Goal: Navigation & Orientation: Understand site structure

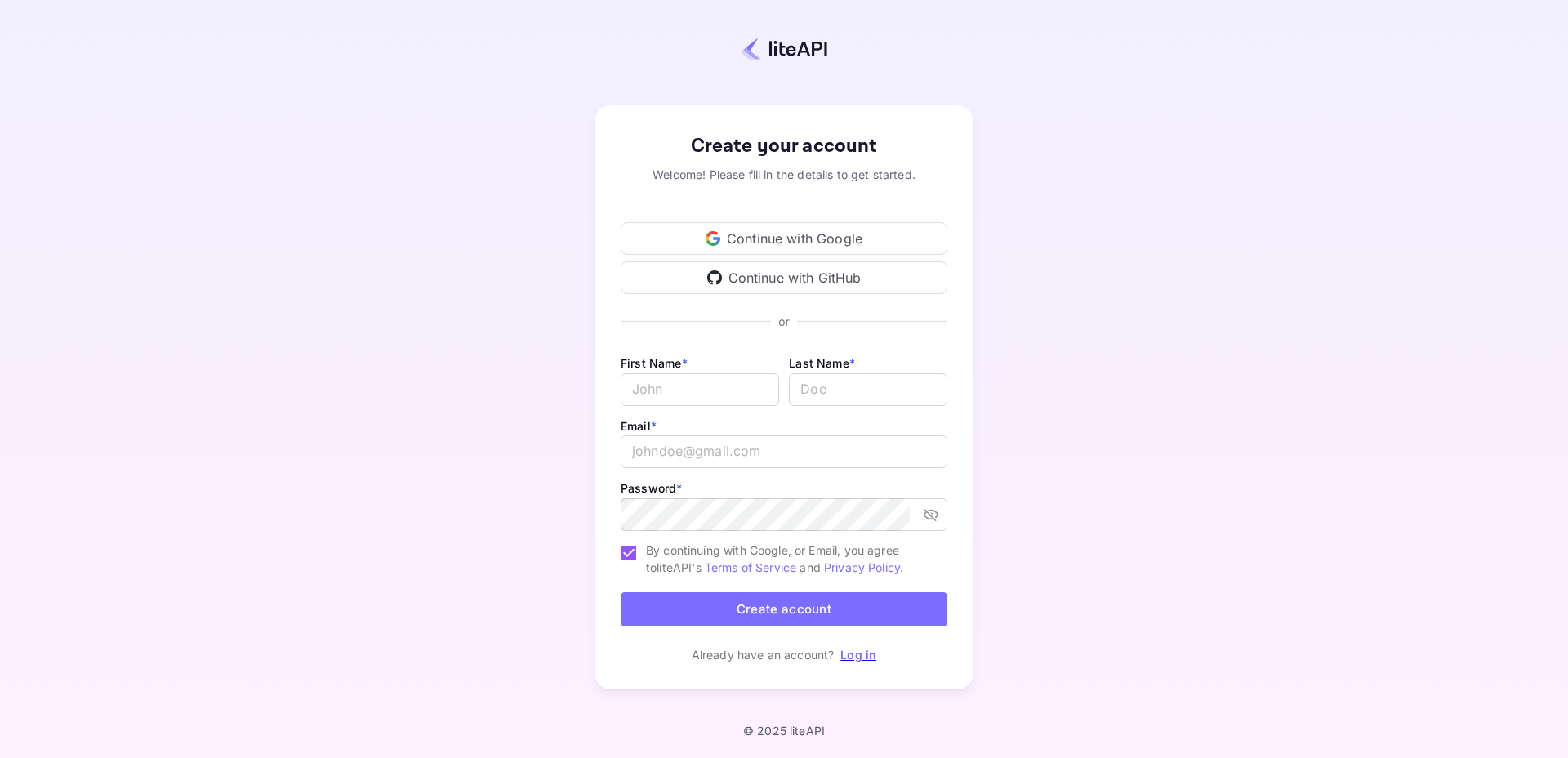
click at [762, 240] on div "Continue with Google" at bounding box center [784, 238] width 327 height 33
click at [791, 245] on div "Continue with Google" at bounding box center [784, 238] width 327 height 33
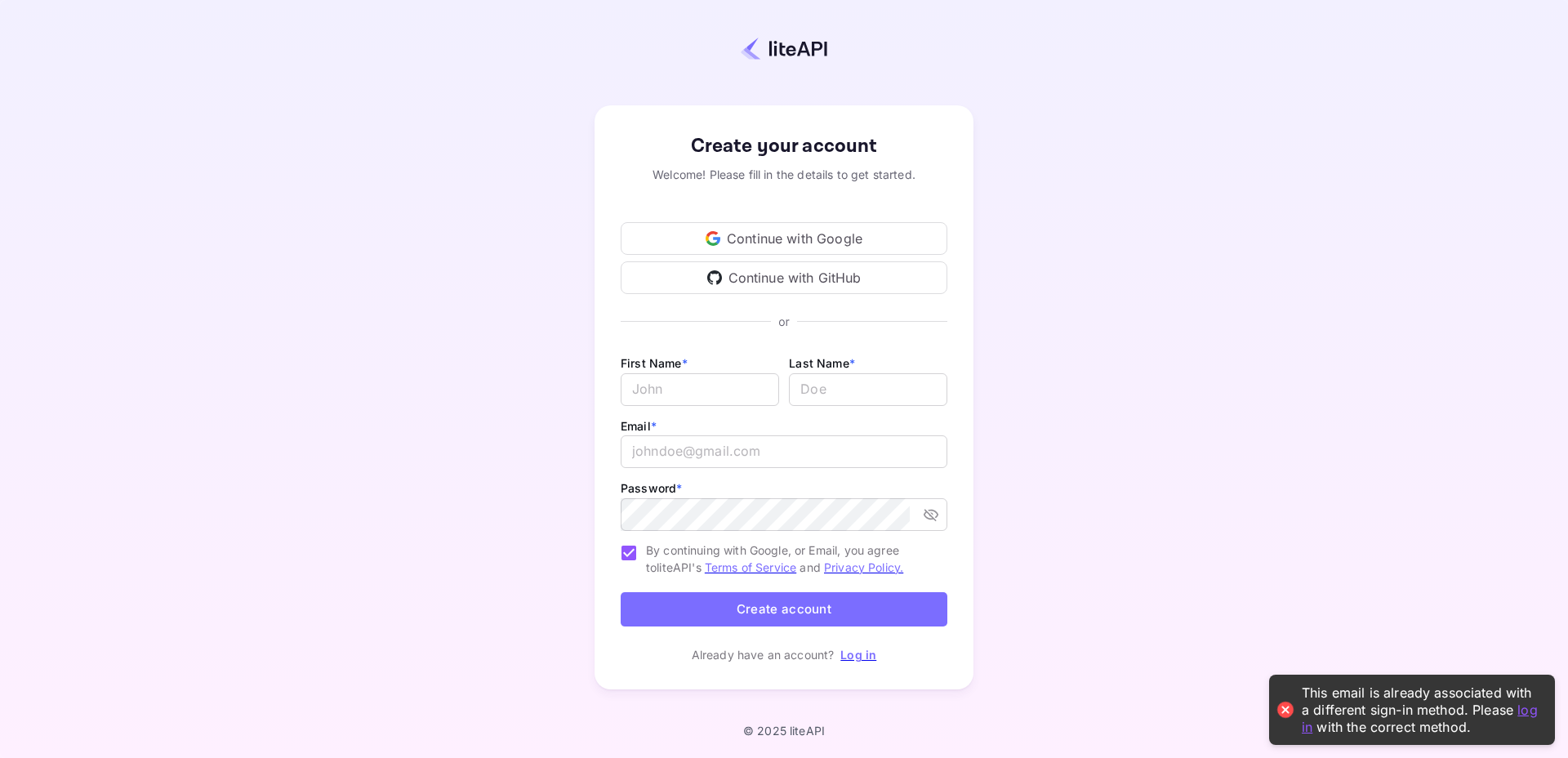
click at [823, 277] on div "Continue with GitHub" at bounding box center [784, 278] width 327 height 33
click at [1318, 699] on div "This email is already associated with Google . Please log in using that method." at bounding box center [1421, 710] width 237 height 51
click at [1427, 715] on link "log in" at bounding box center [1444, 709] width 35 height 17
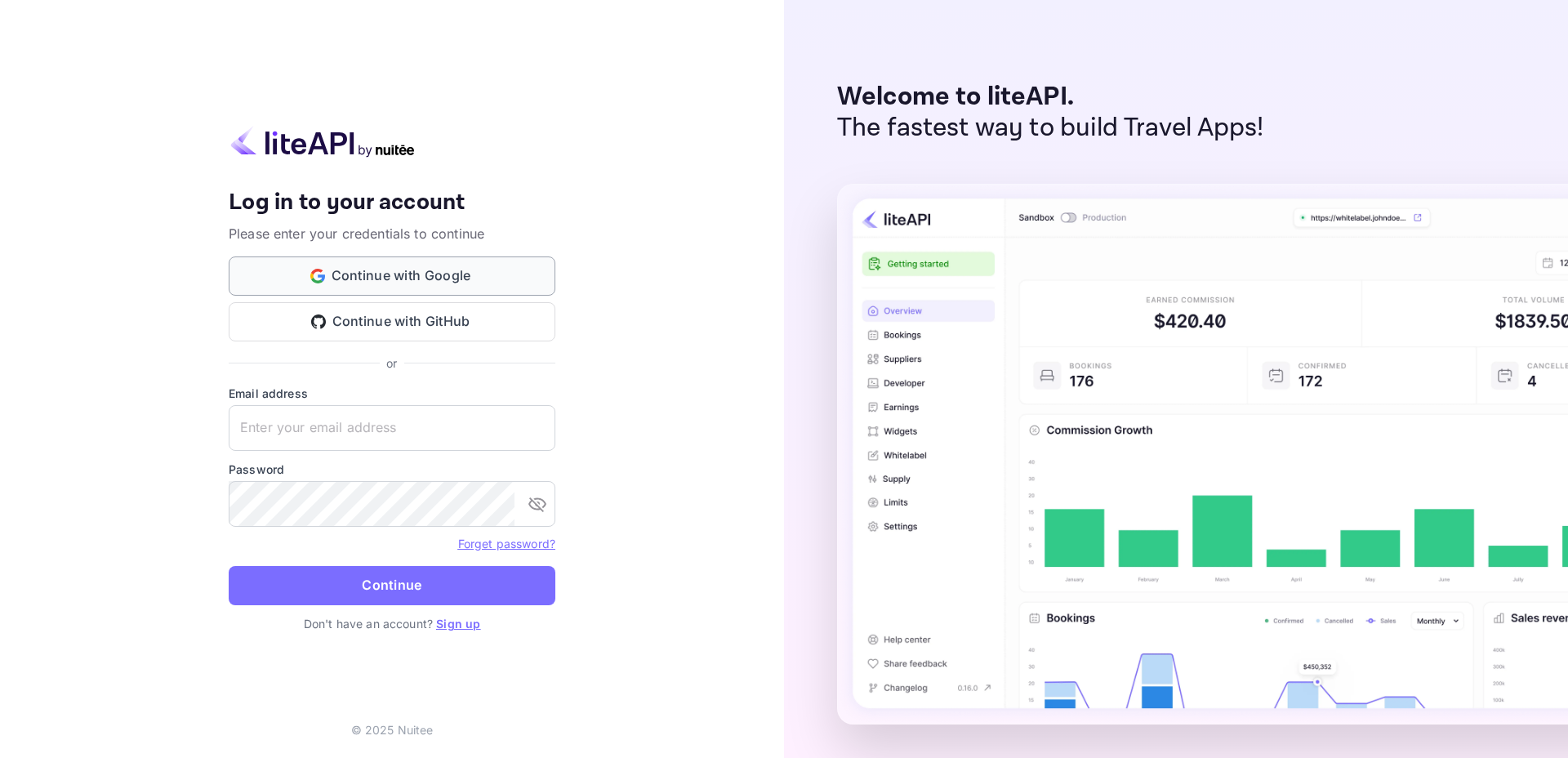
click at [348, 270] on button "Continue with Google" at bounding box center [392, 276] width 327 height 39
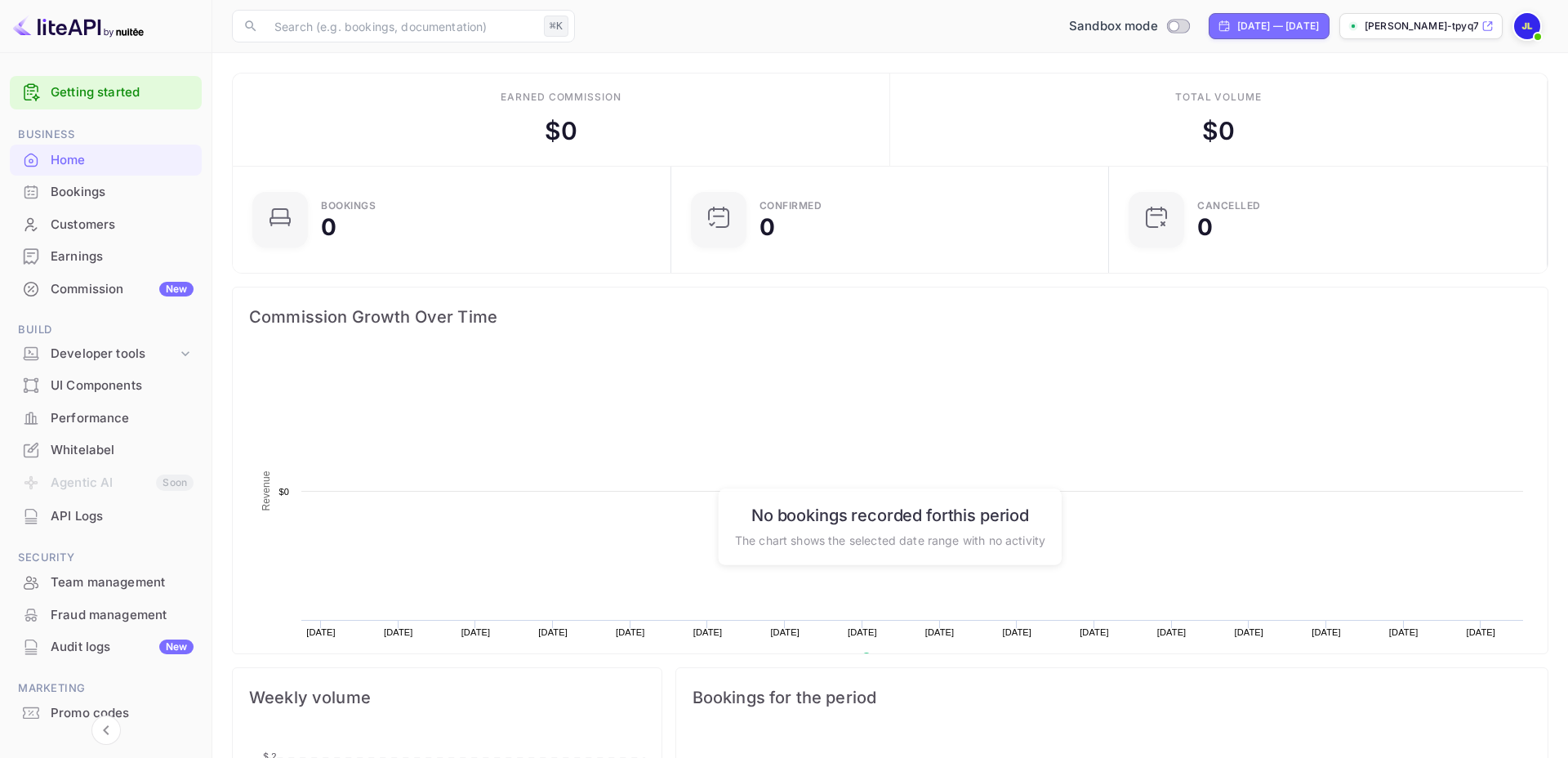
scroll to position [266, 428]
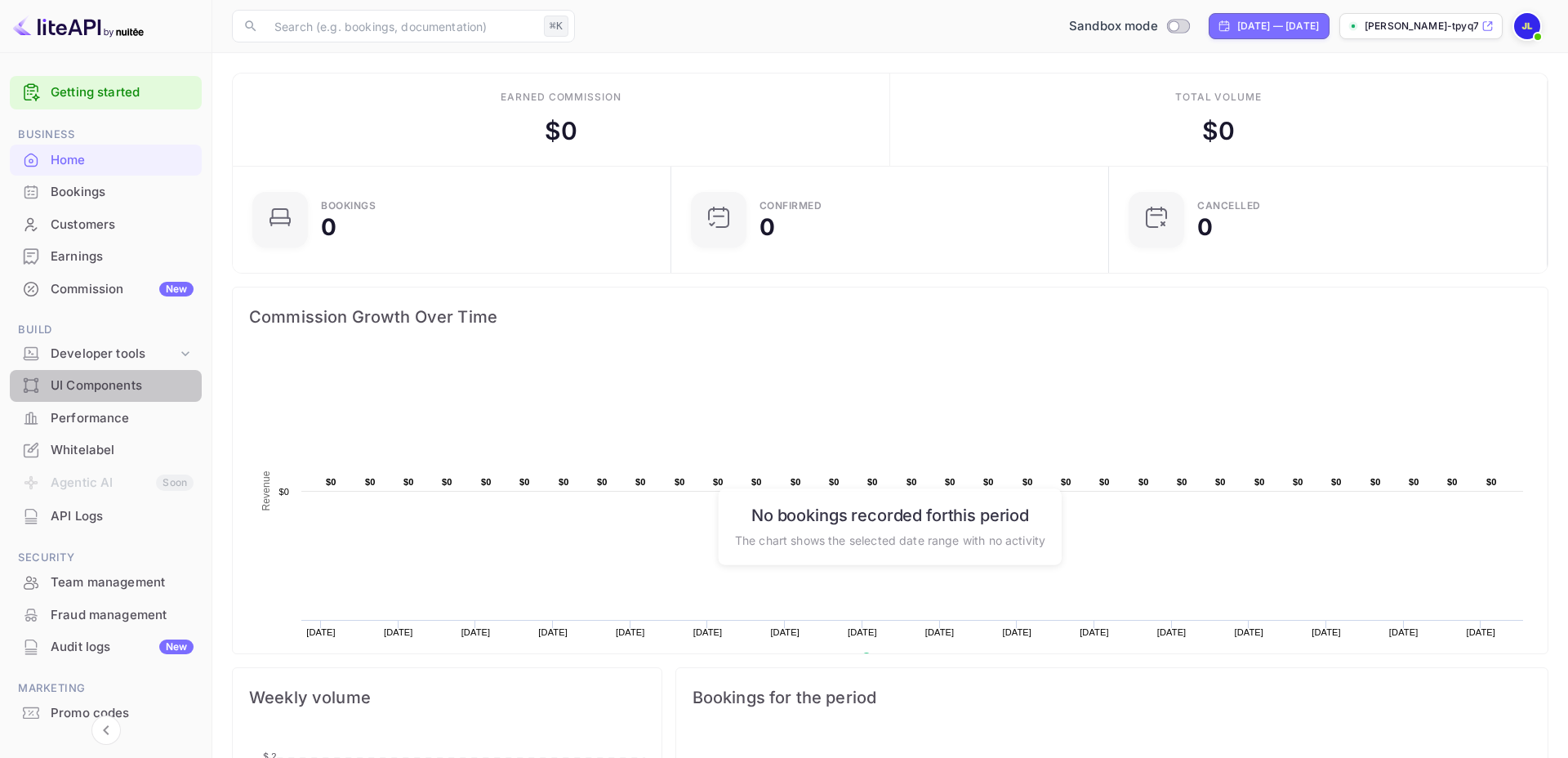
click at [72, 385] on div "UI Components" at bounding box center [122, 385] width 143 height 18
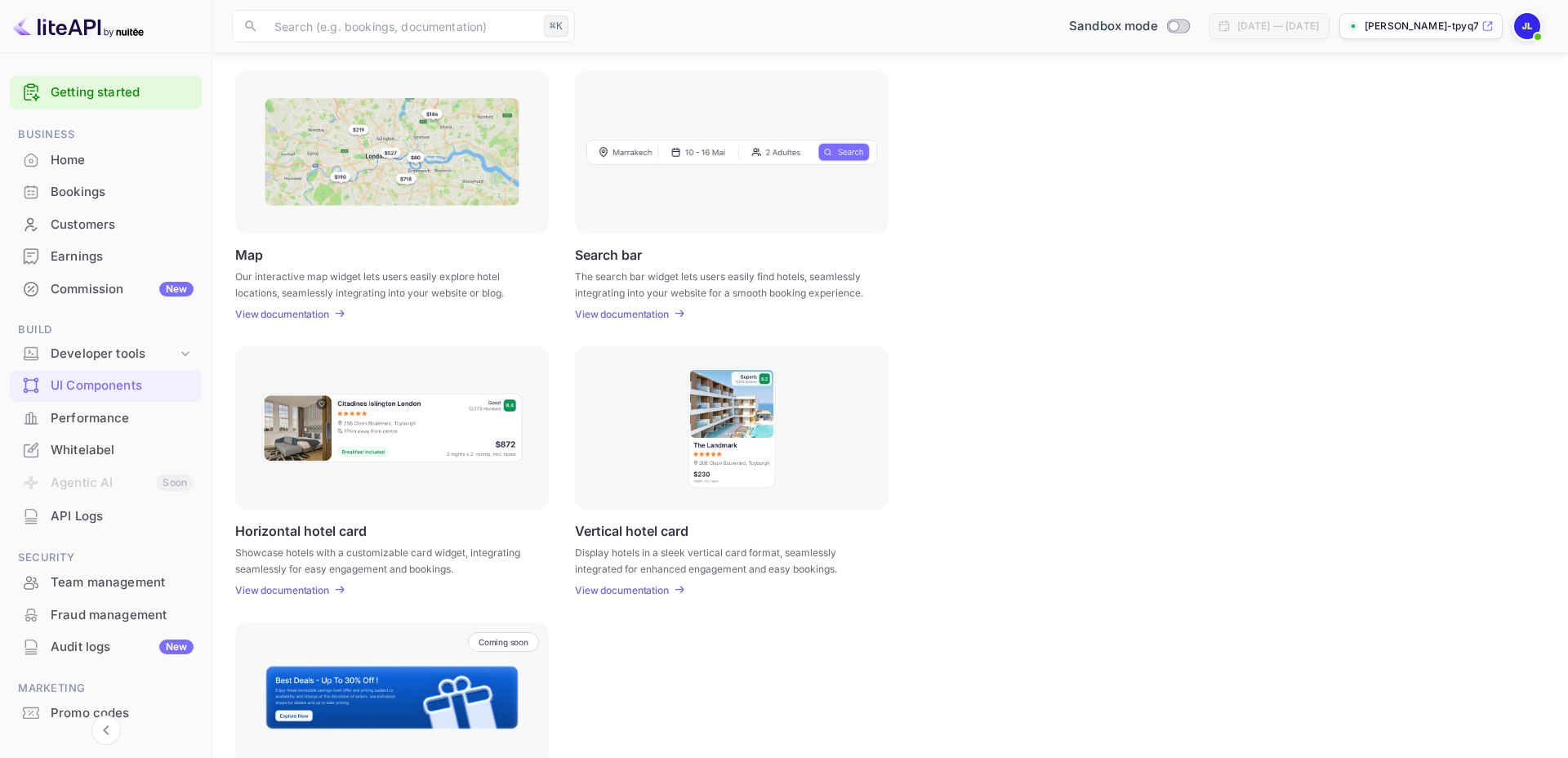
scroll to position [215, 0]
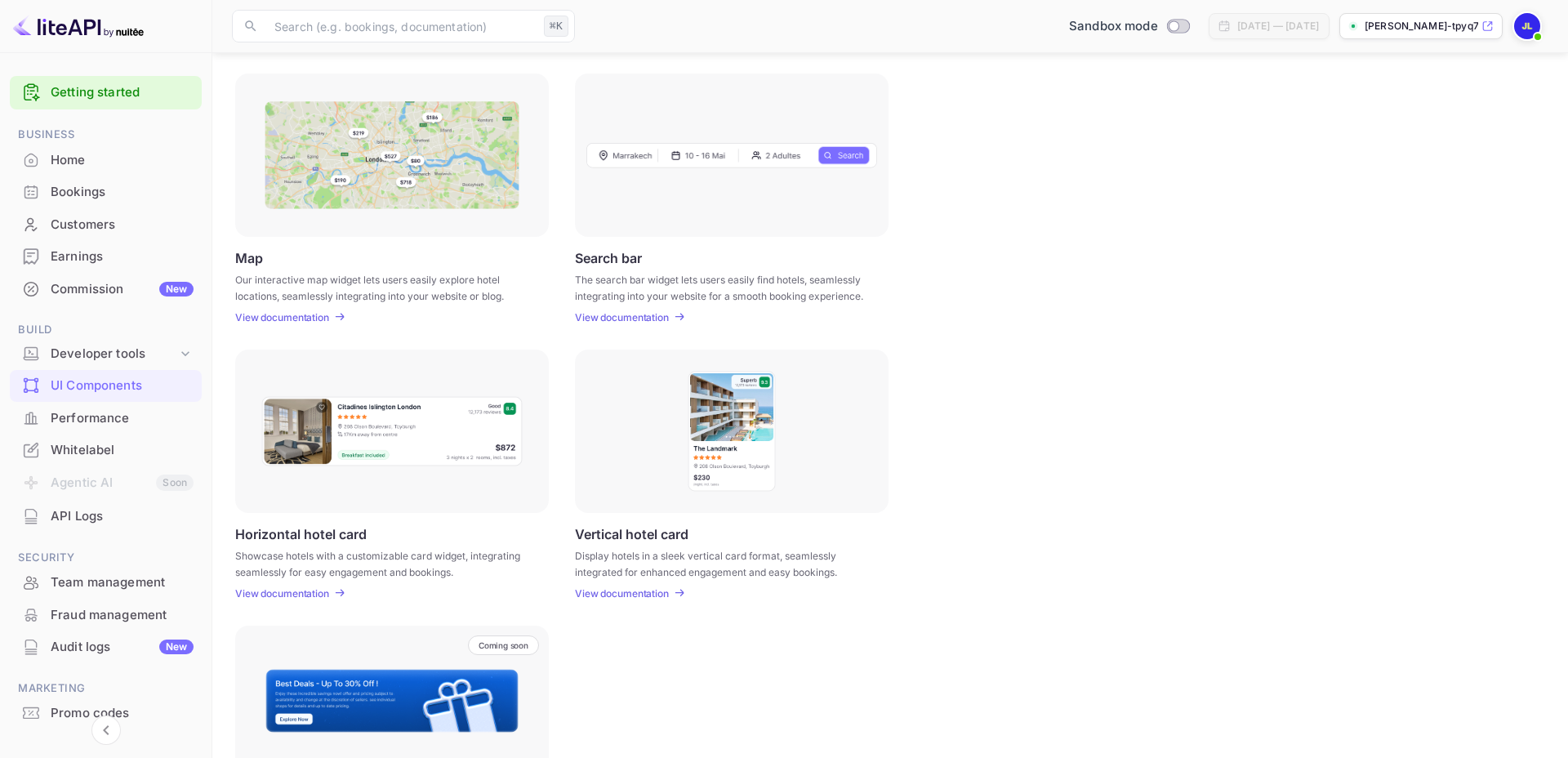
click at [58, 194] on div "Bookings" at bounding box center [122, 192] width 143 height 18
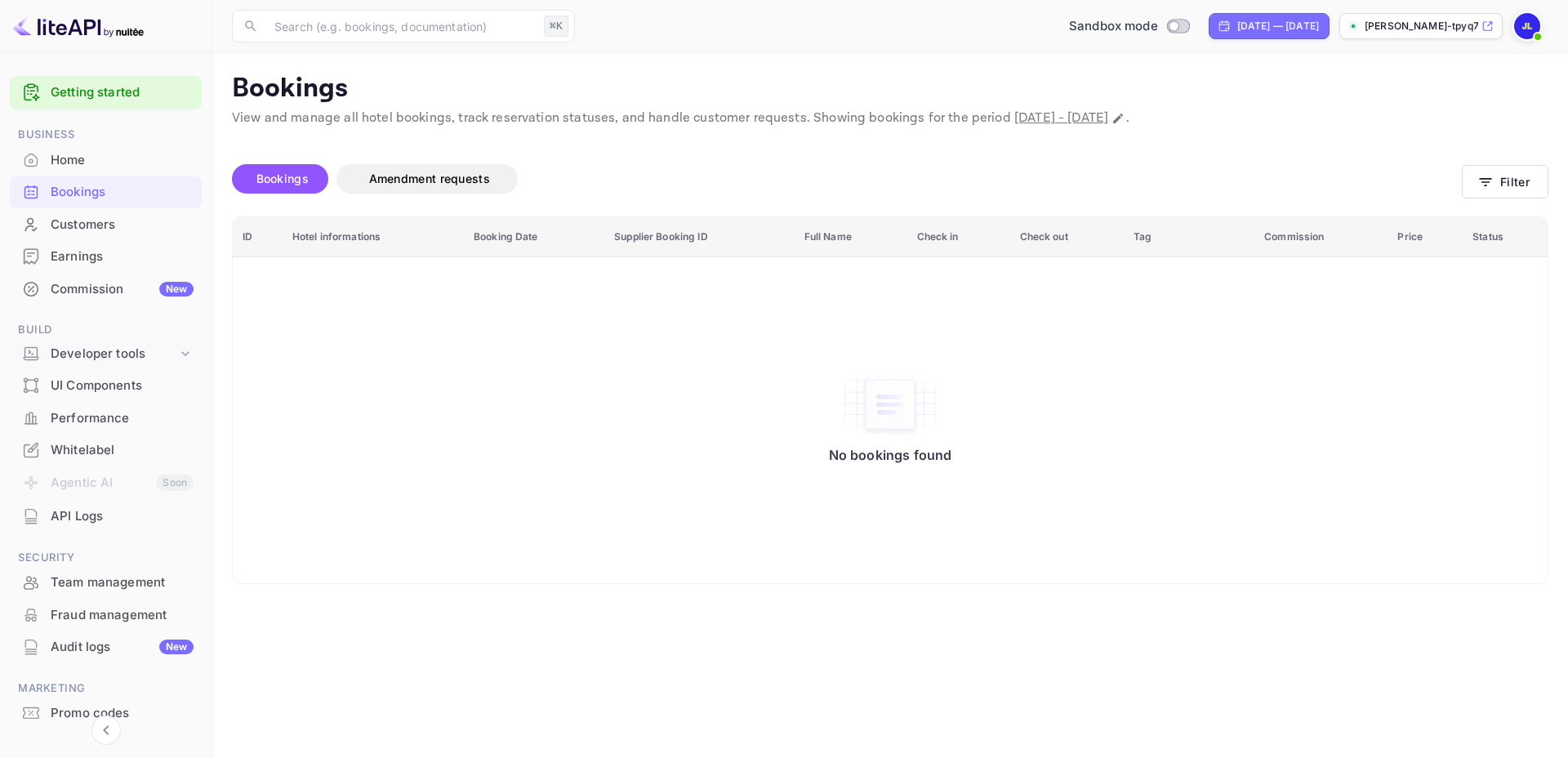
click at [115, 356] on div "Developer tools" at bounding box center [114, 353] width 126 height 18
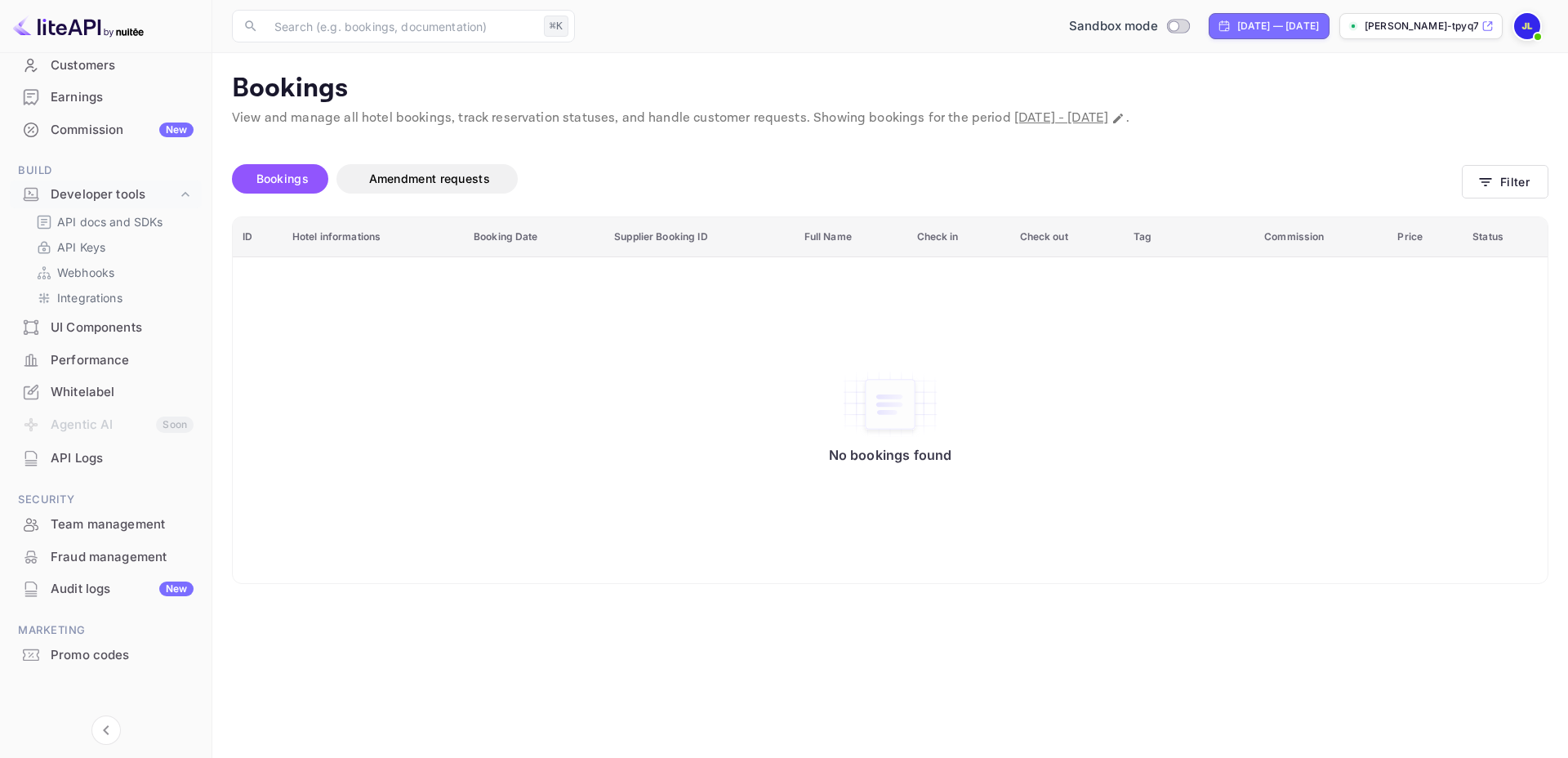
scroll to position [163, 0]
click at [83, 320] on div "UI Components" at bounding box center [122, 323] width 143 height 18
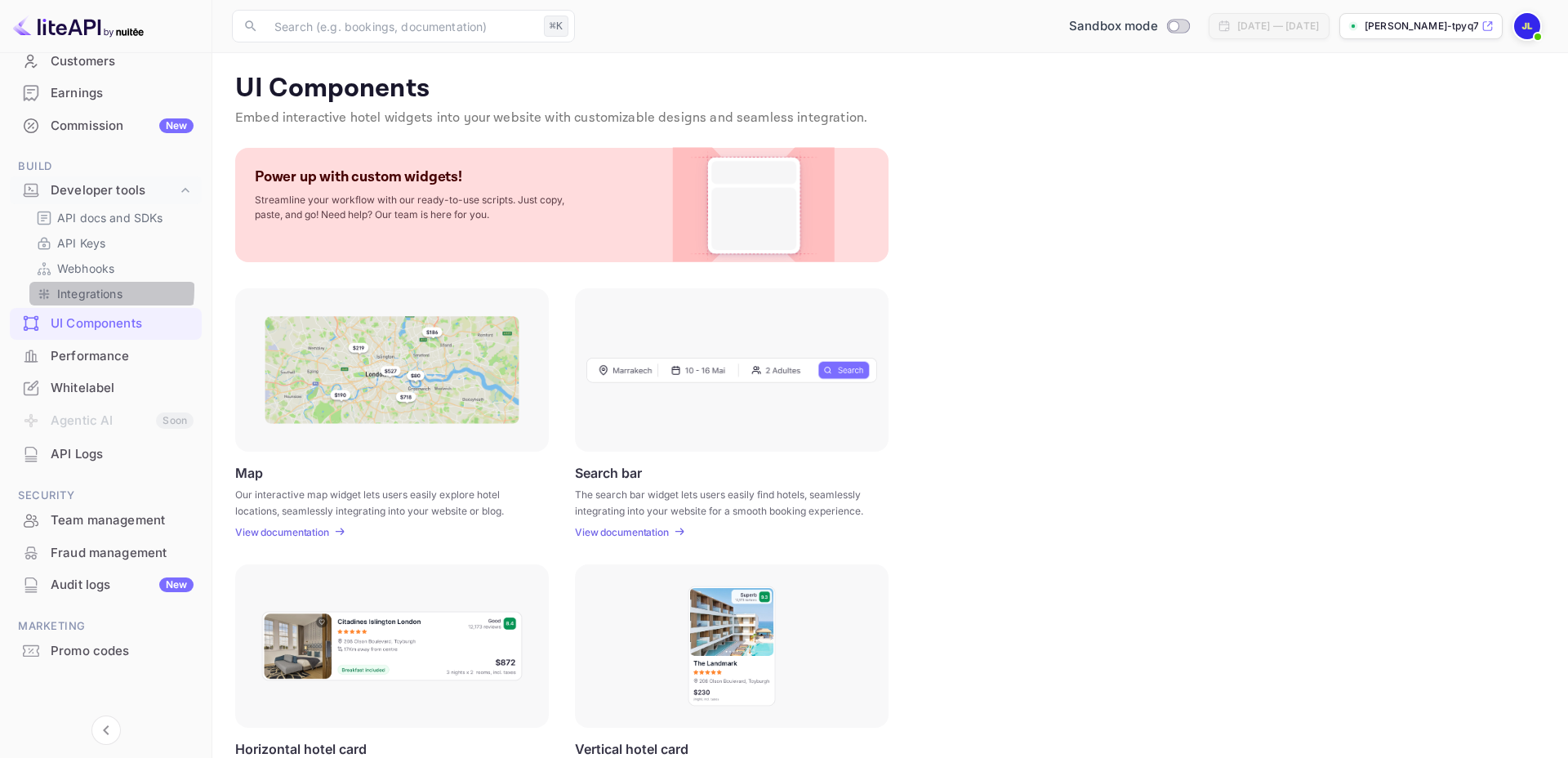
click at [81, 289] on p "Integrations" at bounding box center [89, 294] width 65 height 18
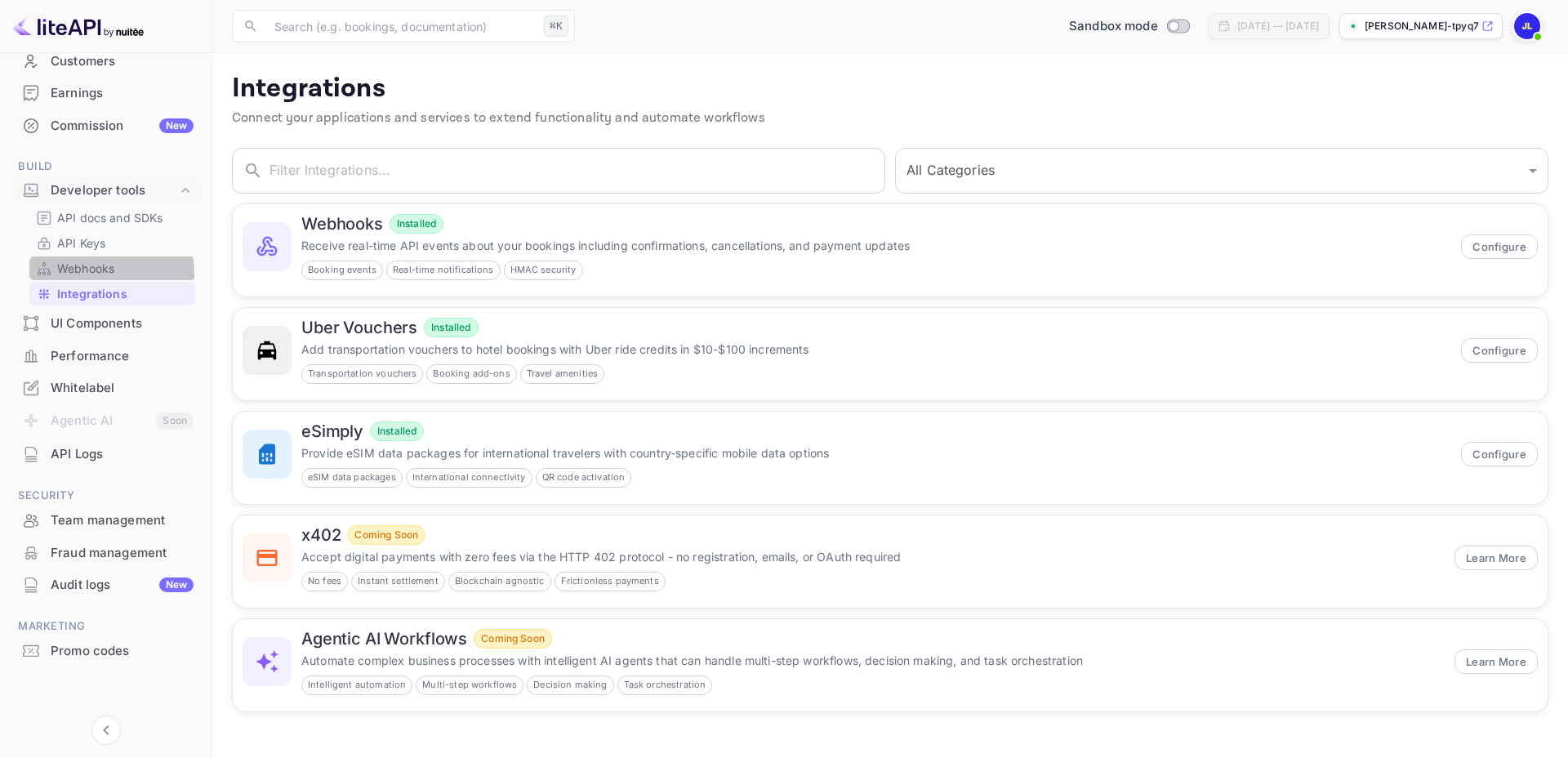
click at [97, 273] on p "Webhooks" at bounding box center [86, 269] width 57 height 18
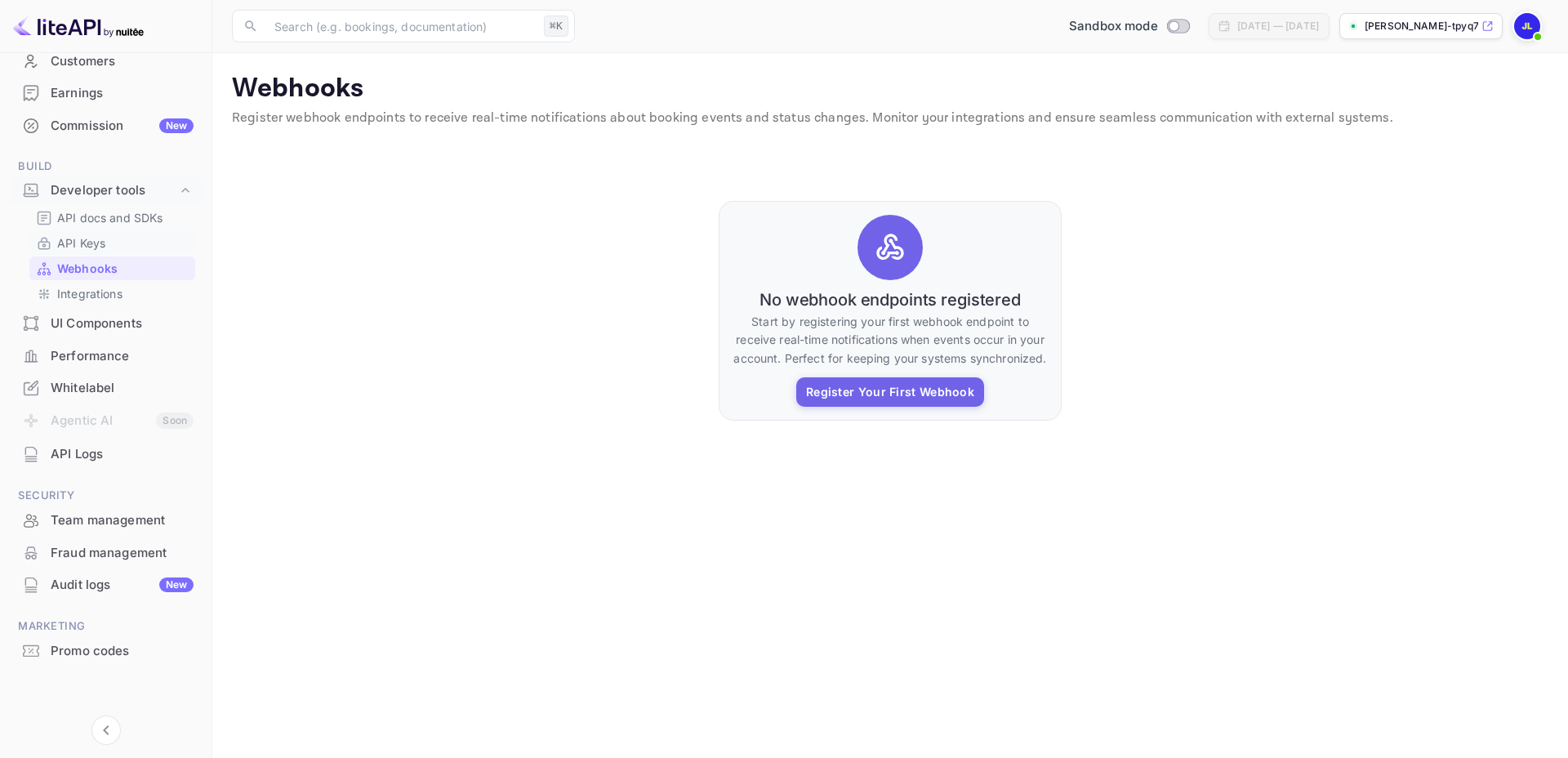
click at [72, 252] on div "API Keys" at bounding box center [112, 243] width 165 height 23
click at [60, 245] on p "API Keys" at bounding box center [82, 243] width 49 height 18
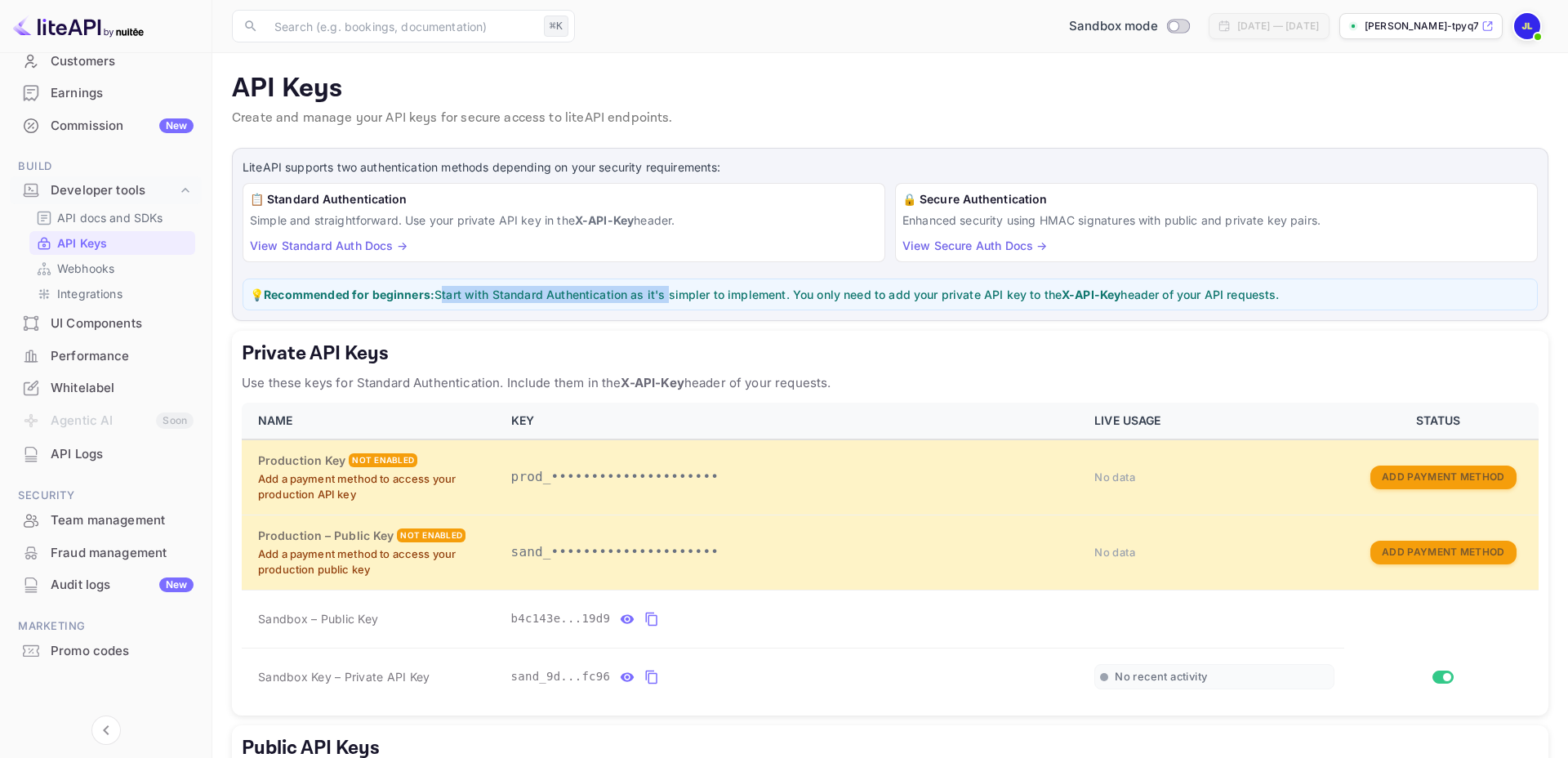
drag, startPoint x: 441, startPoint y: 298, endPoint x: 666, endPoint y: 299, distance: 225.0
click at [666, 299] on p "💡 Recommended for beginners: Start with Standard Authentication as it's simpler…" at bounding box center [890, 295] width 1281 height 18
click at [117, 219] on p "API docs and SDKs" at bounding box center [110, 218] width 106 height 18
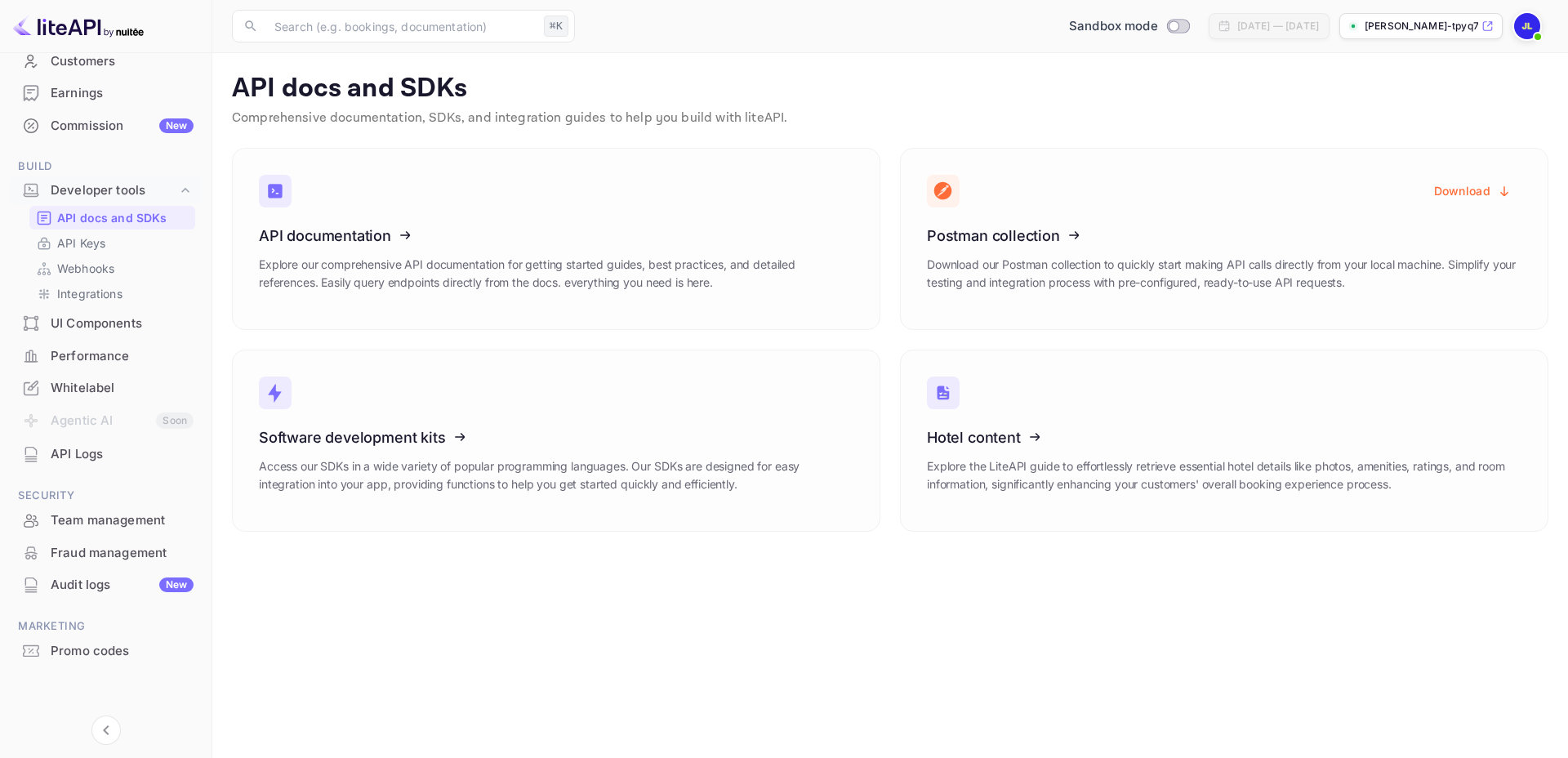
click at [69, 128] on div "Commission New" at bounding box center [122, 126] width 143 height 18
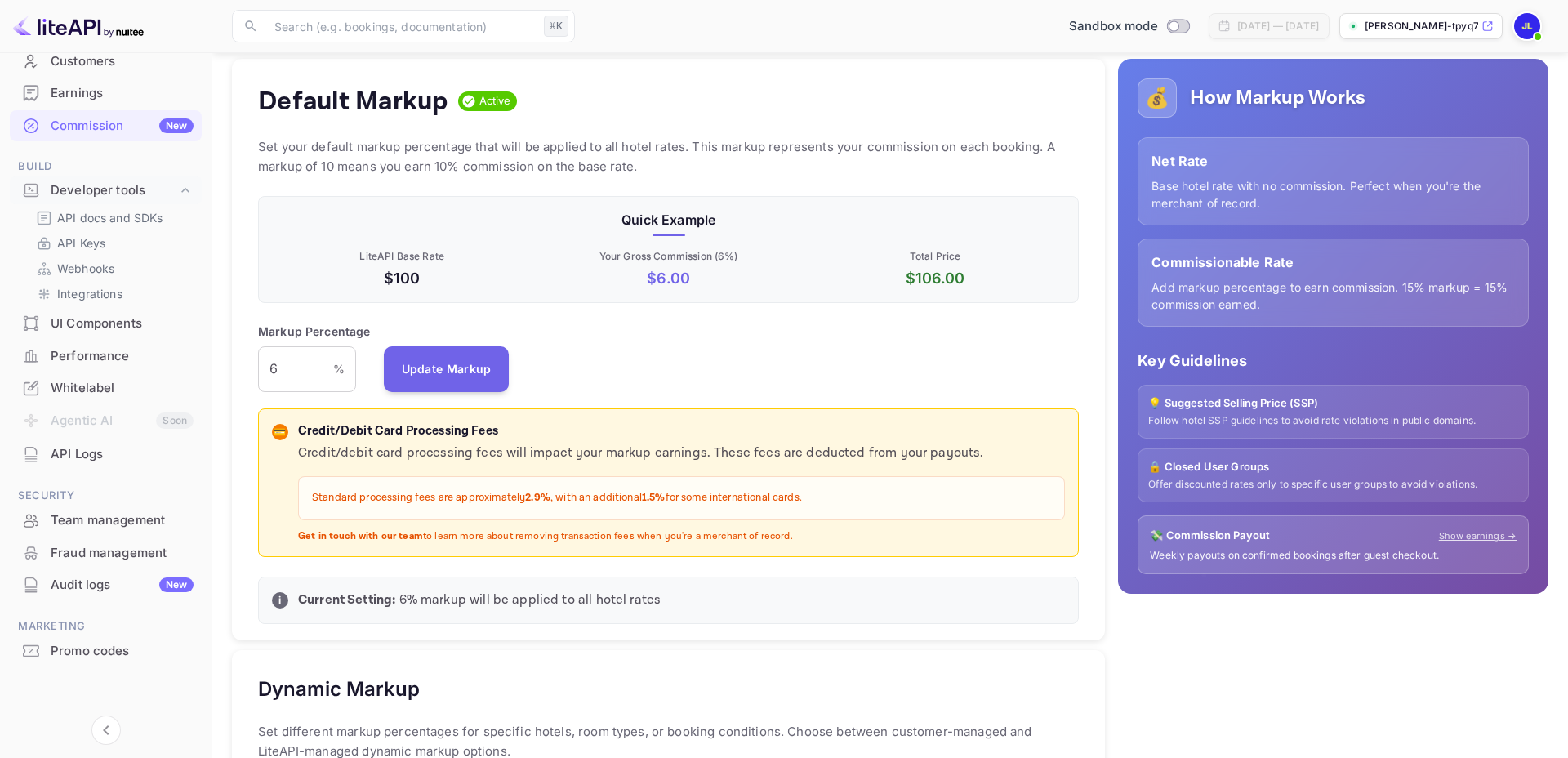
scroll to position [152, 0]
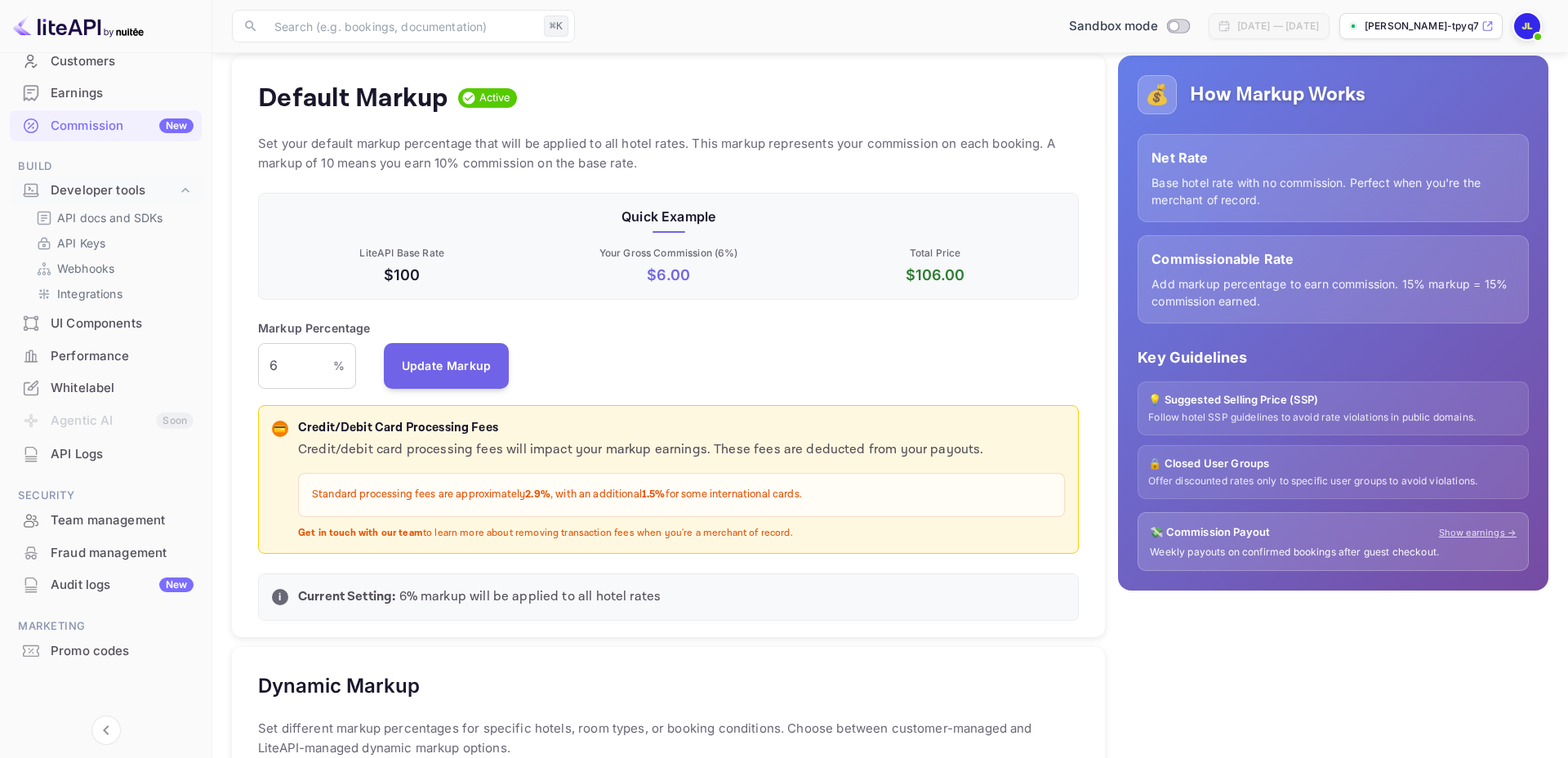
click at [96, 94] on div "Earnings" at bounding box center [122, 92] width 143 height 18
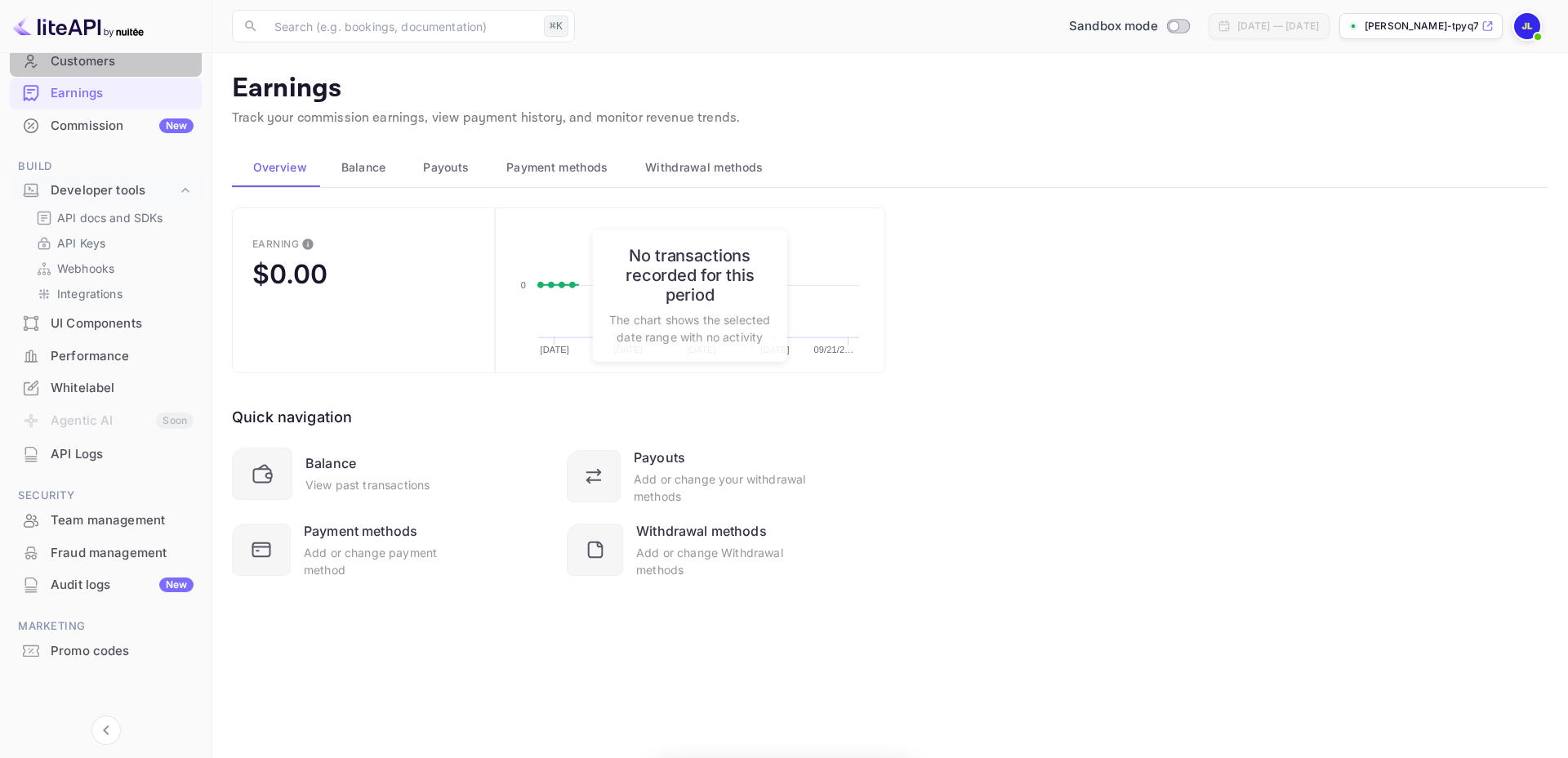
click at [104, 66] on div "Customers" at bounding box center [122, 61] width 143 height 18
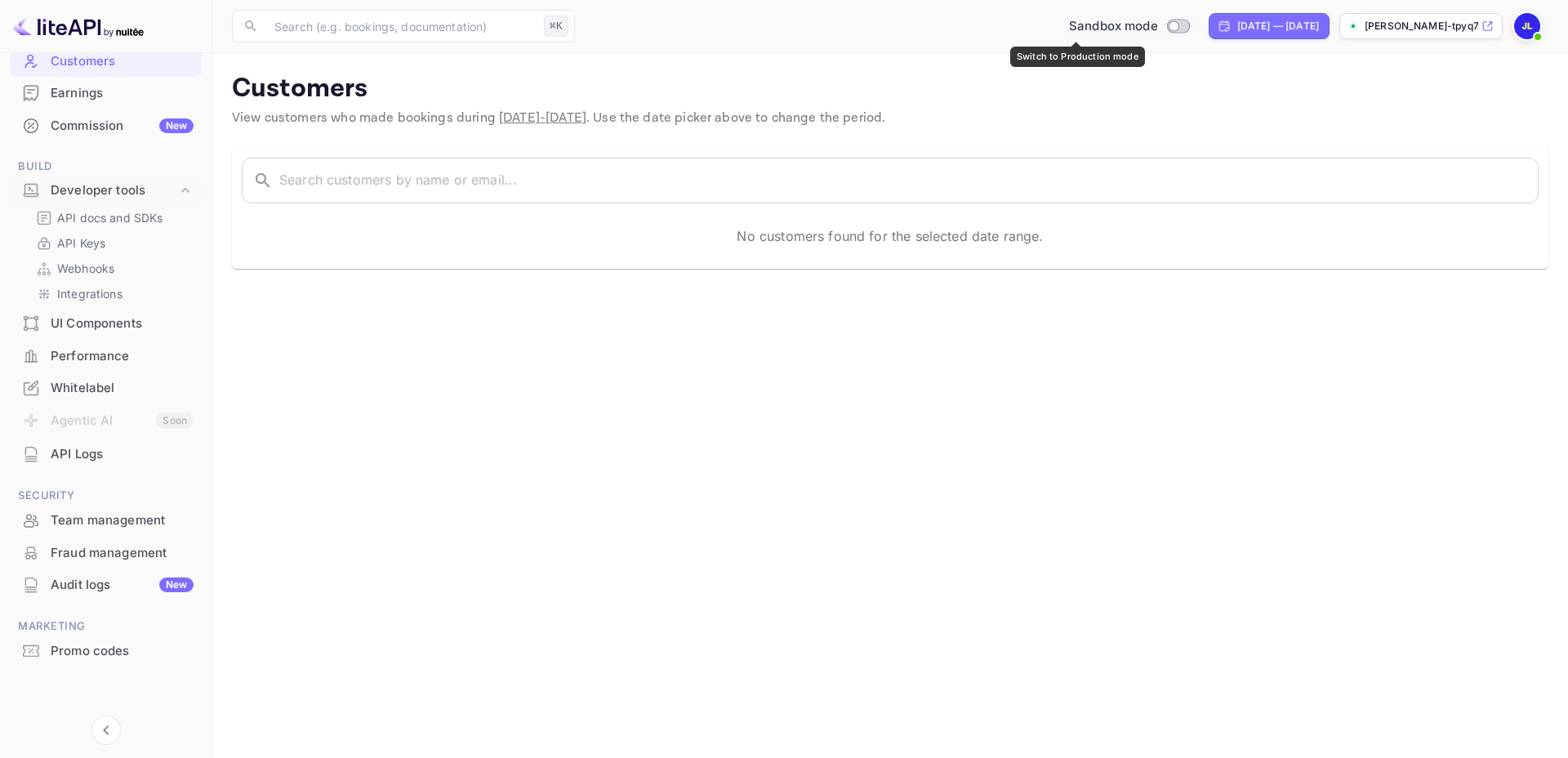
click at [1166, 18] on span "Switch to Production mode" at bounding box center [1178, 25] width 23 height 15
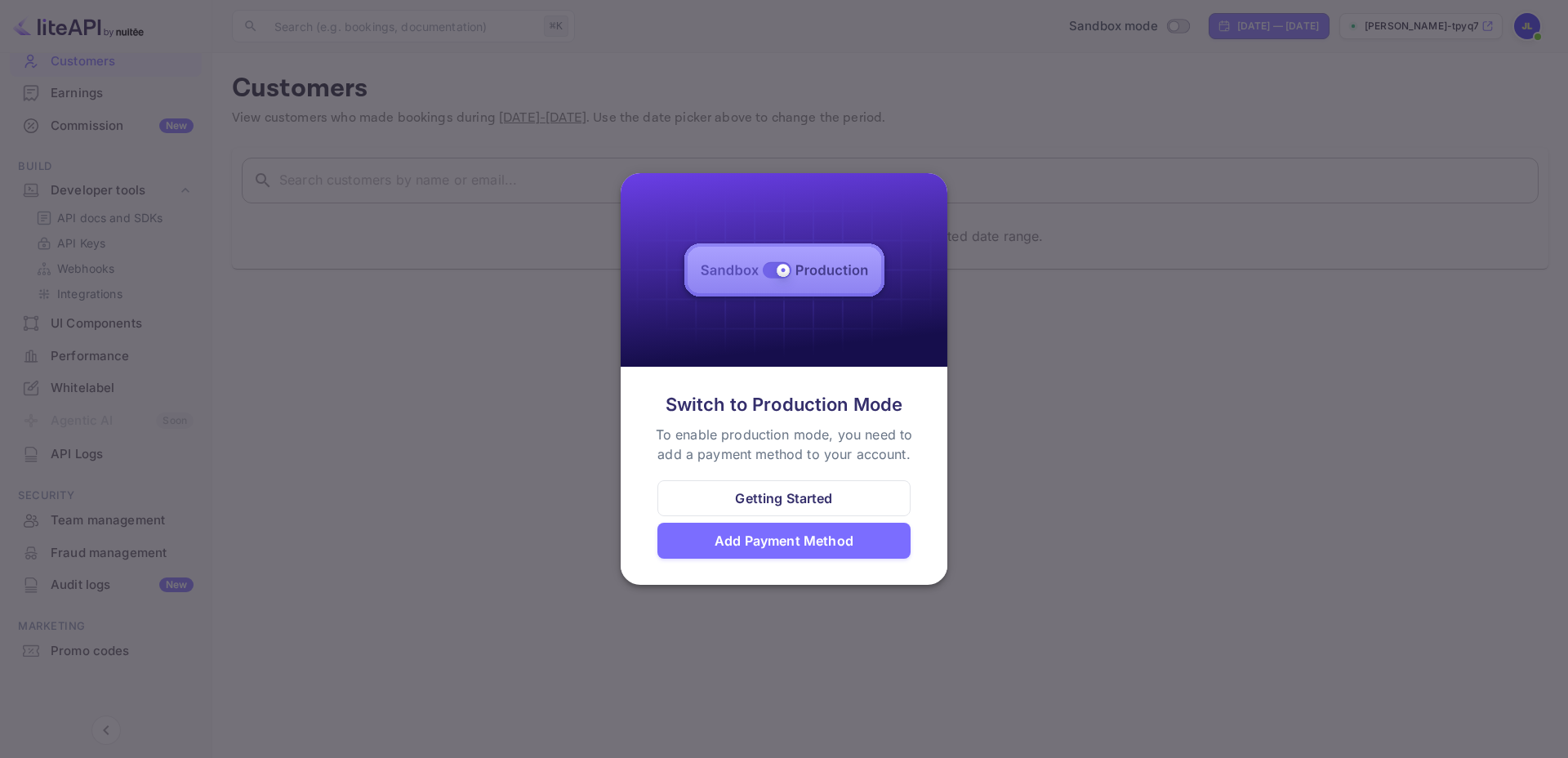
click at [950, 162] on div at bounding box center [784, 379] width 1568 height 758
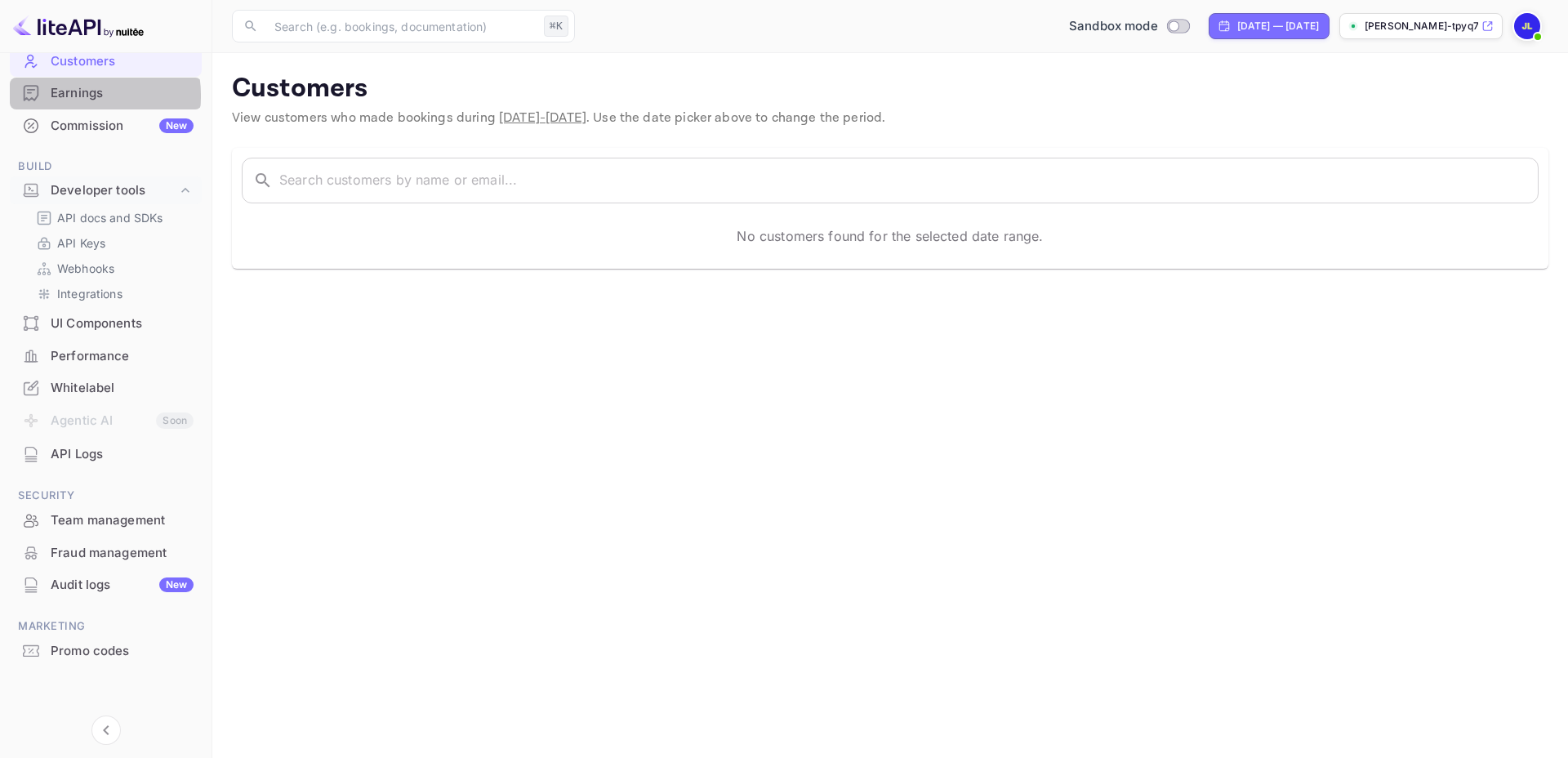
click at [69, 95] on div "Earnings" at bounding box center [122, 92] width 143 height 18
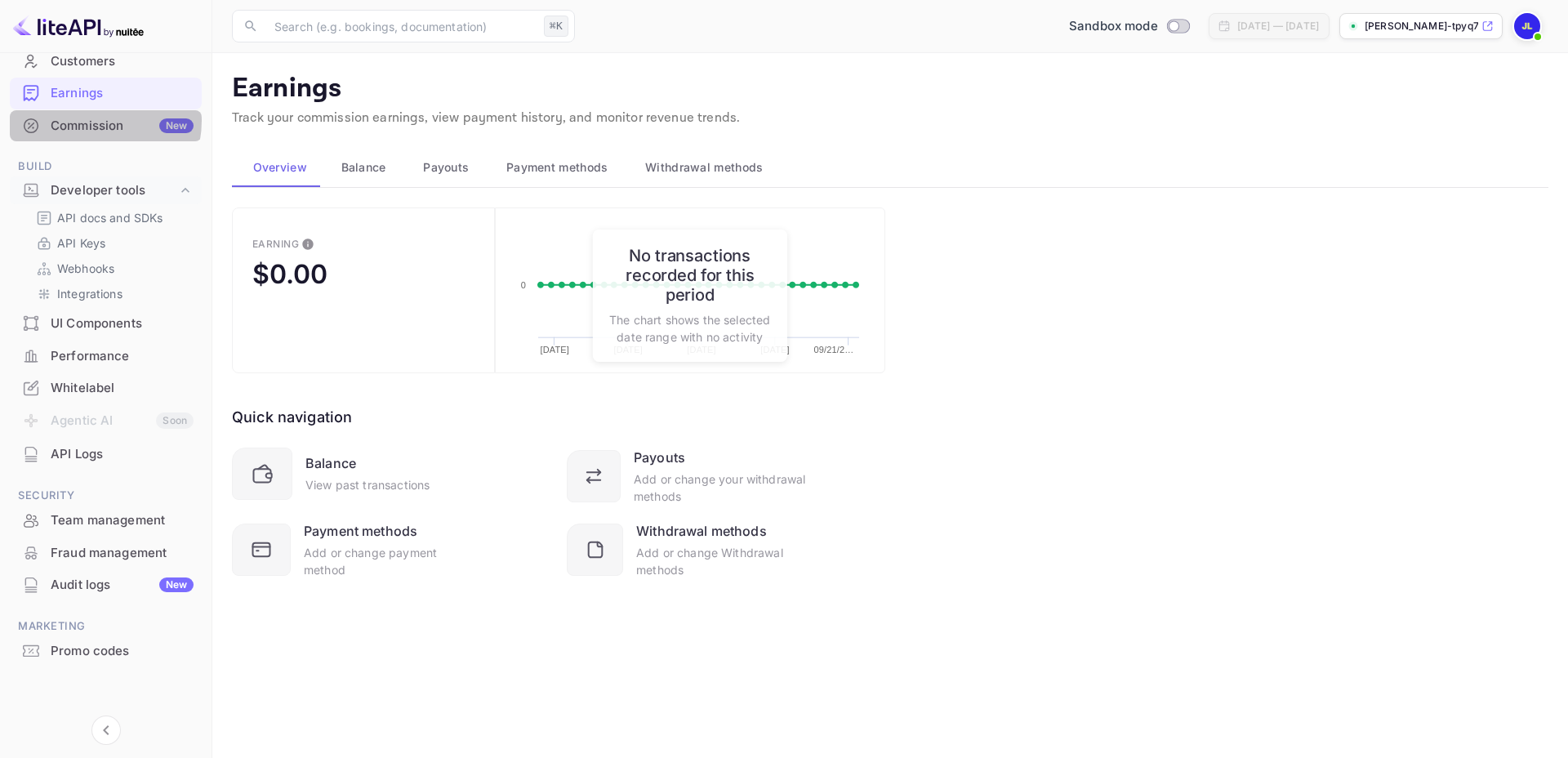
click at [84, 120] on div "Commission New" at bounding box center [122, 126] width 143 height 18
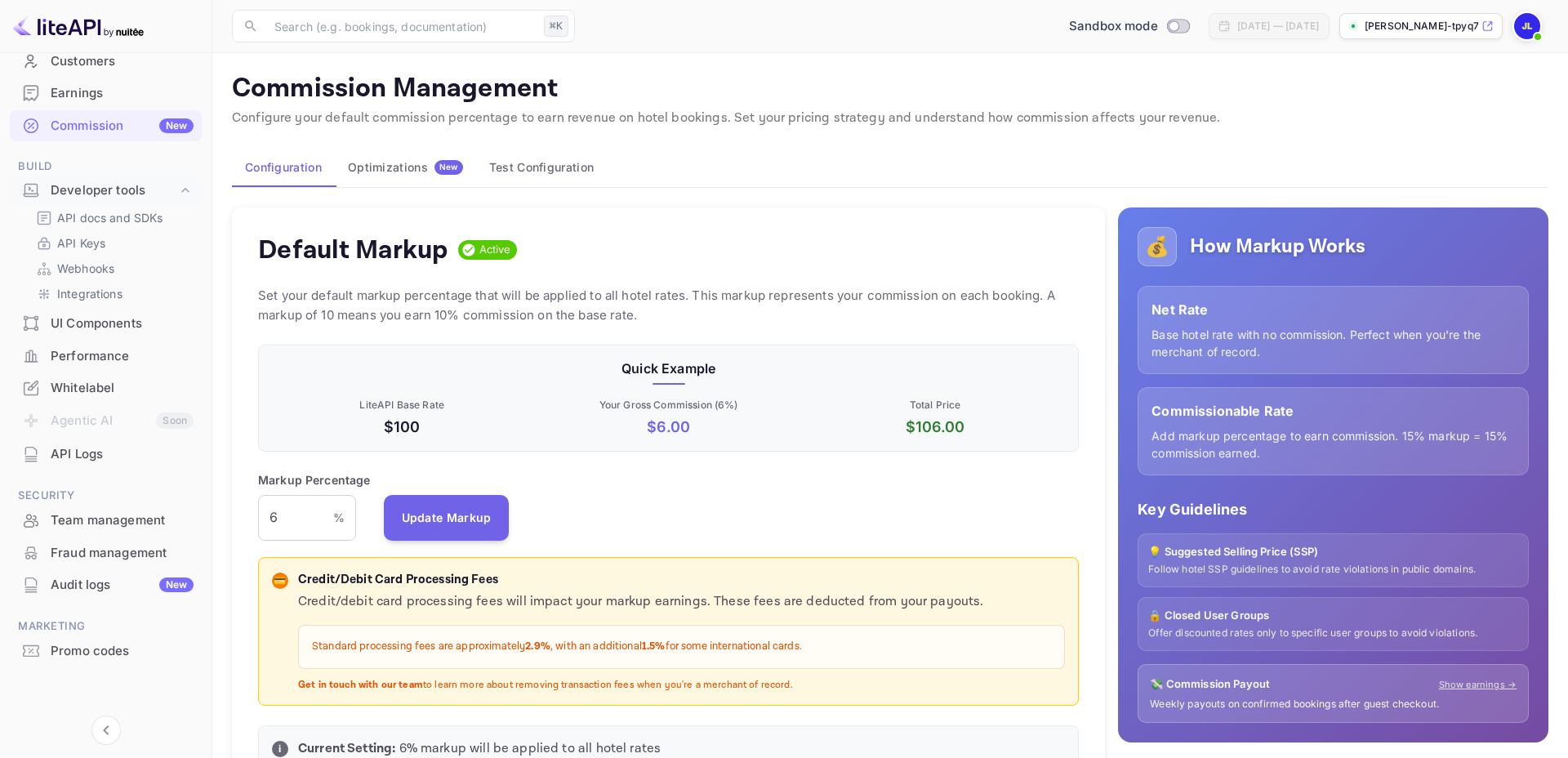
scroll to position [290, 822]
click at [410, 168] on div "Optimizations New" at bounding box center [406, 167] width 115 height 15
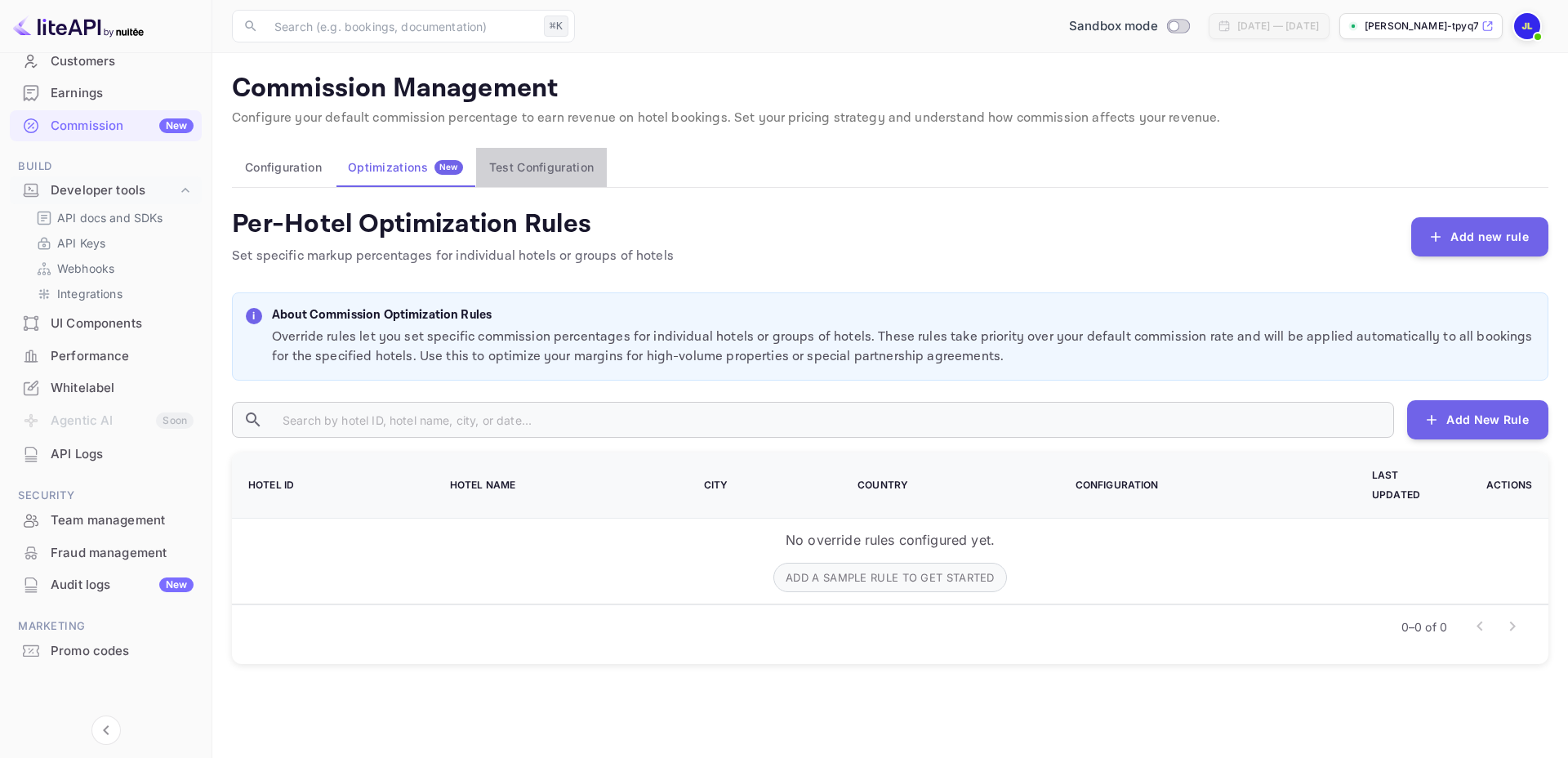
click at [543, 159] on button "Test Configuration" at bounding box center [542, 167] width 130 height 39
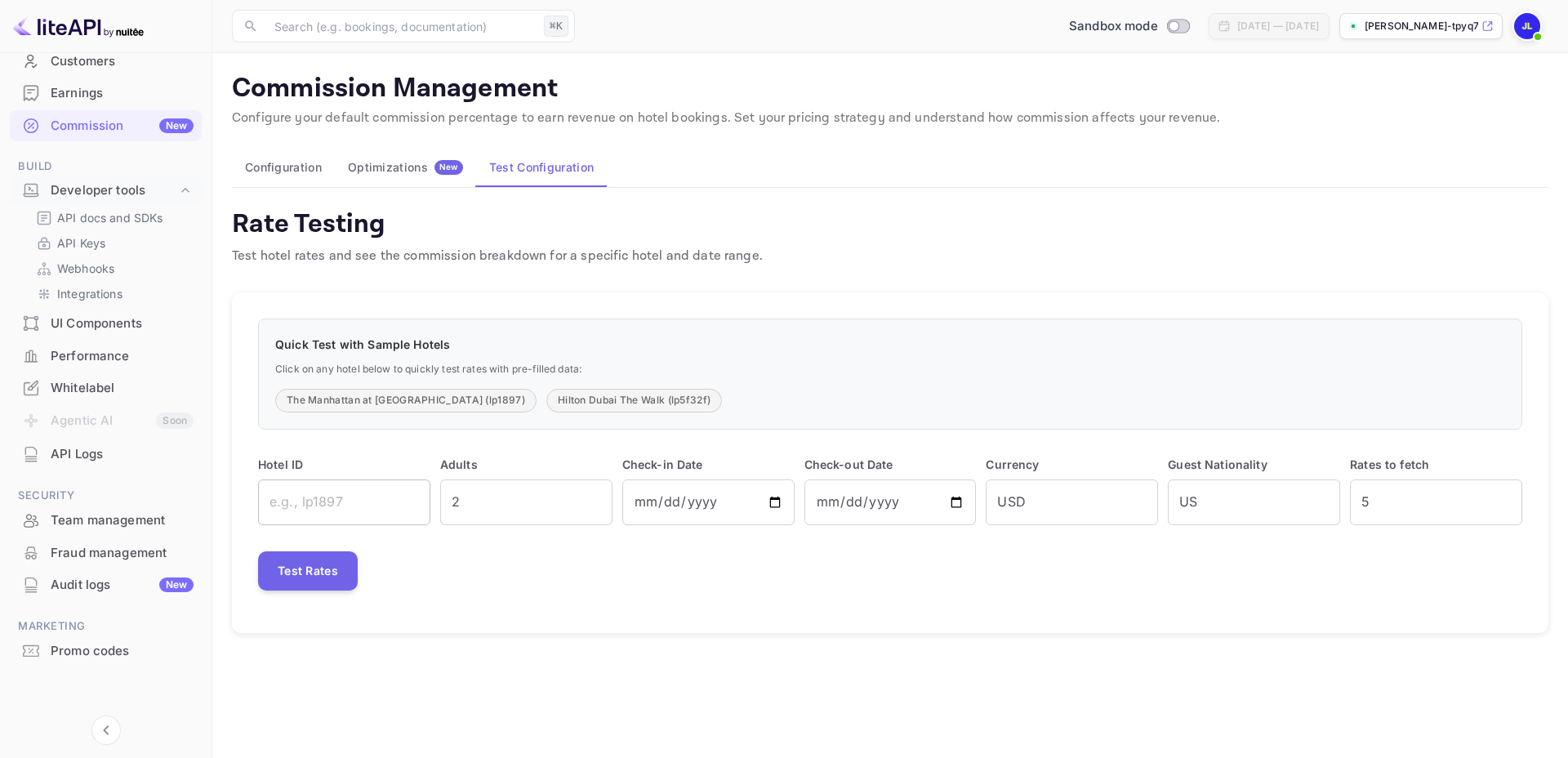
drag, startPoint x: 344, startPoint y: 523, endPoint x: 345, endPoint y: 516, distance: 7.1
click at [344, 519] on input "text" at bounding box center [343, 502] width 172 height 46
click at [1076, 502] on input "USD" at bounding box center [1072, 502] width 172 height 46
click at [396, 165] on div "Optimizations New" at bounding box center [406, 167] width 115 height 15
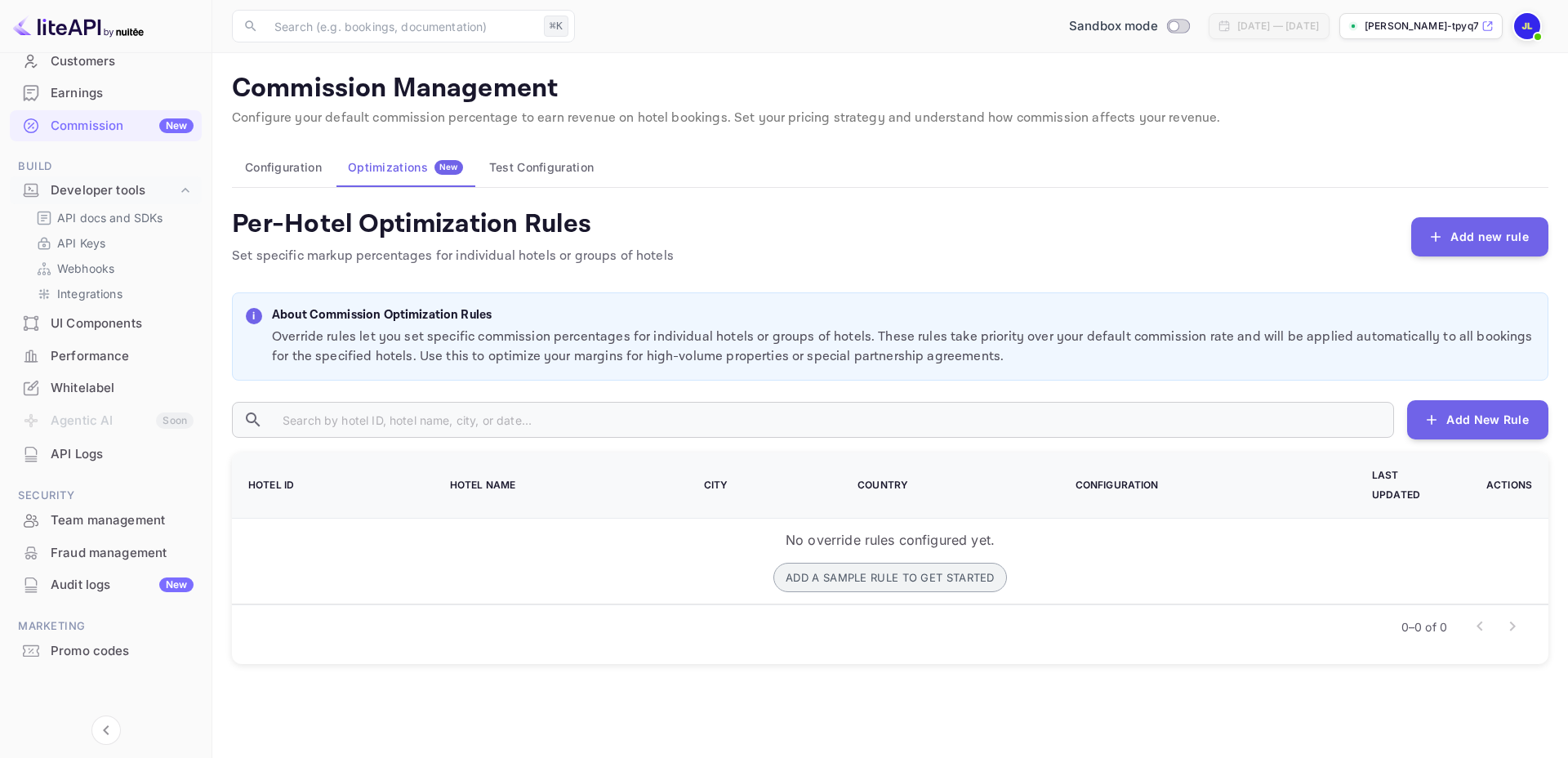
drag, startPoint x: 910, startPoint y: 547, endPoint x: 915, endPoint y: 554, distance: 8.6
click at [915, 554] on div "No override rules configured yet. Add a sample rule to get started" at bounding box center [890, 561] width 1284 height 62
click at [915, 563] on button "Add a sample rule to get started" at bounding box center [890, 578] width 233 height 29
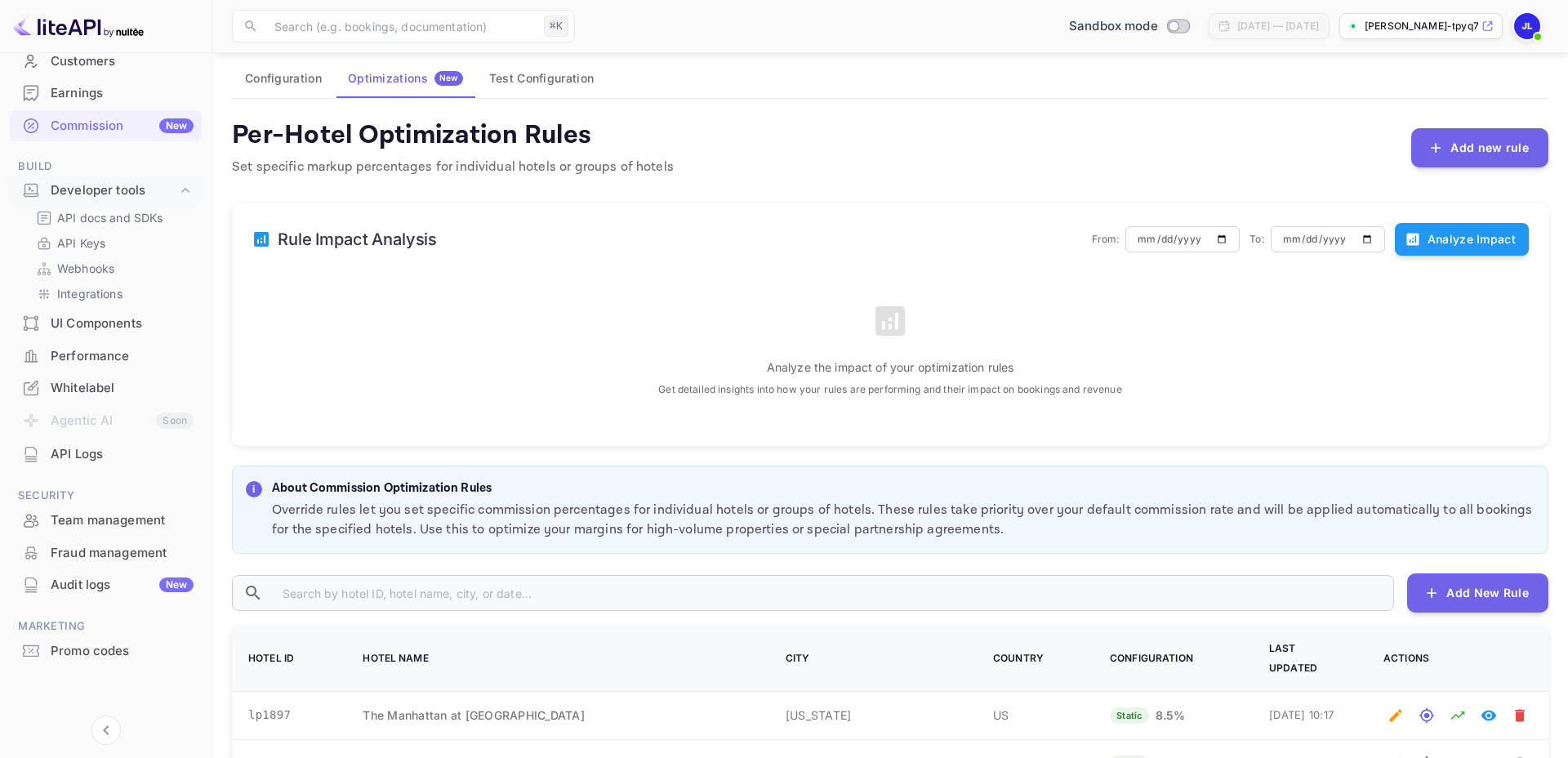
scroll to position [88, 0]
click at [99, 201] on div "Developer tools" at bounding box center [105, 190] width 192 height 28
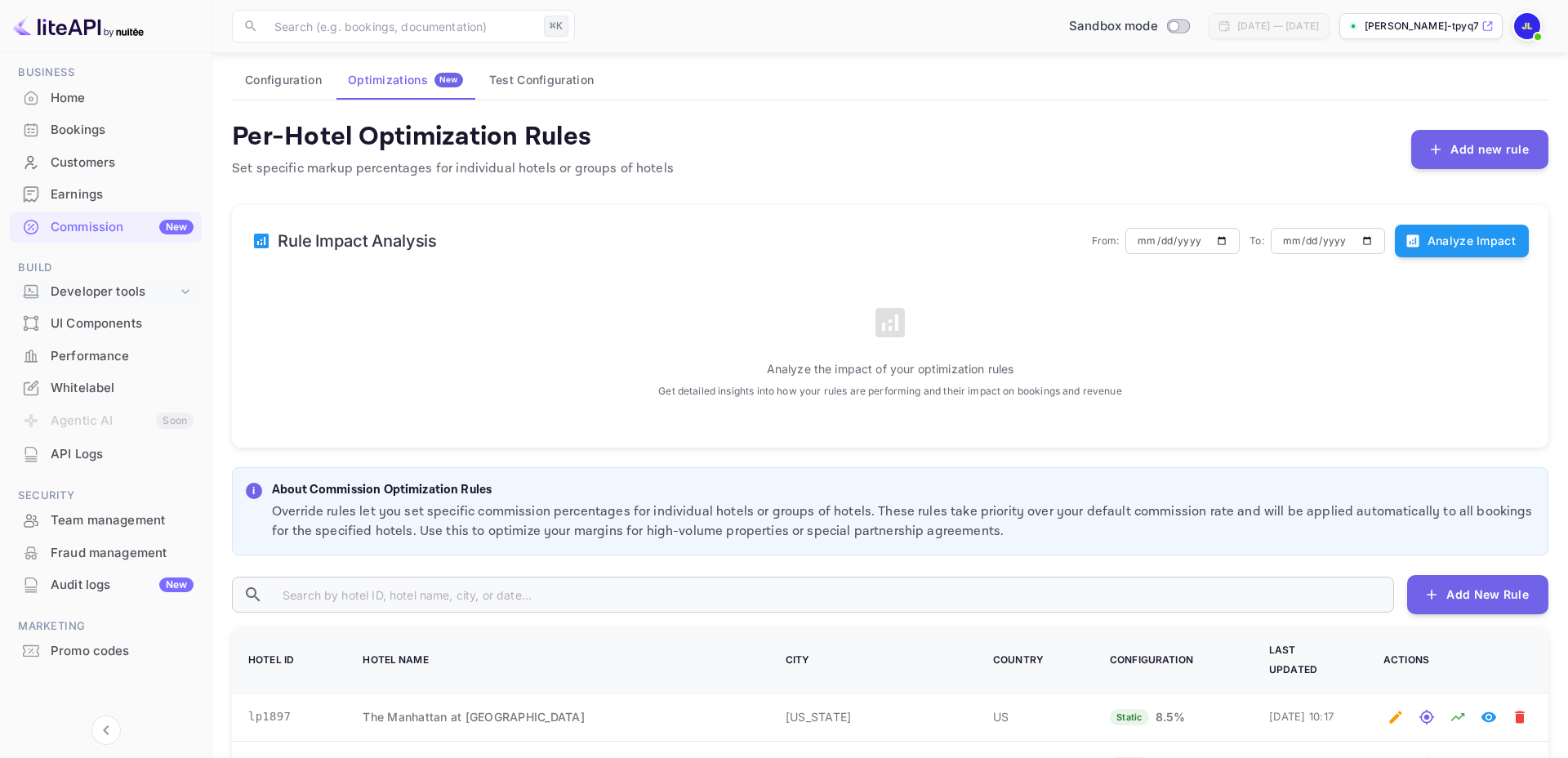
click at [116, 301] on div "Developer tools" at bounding box center [105, 292] width 192 height 28
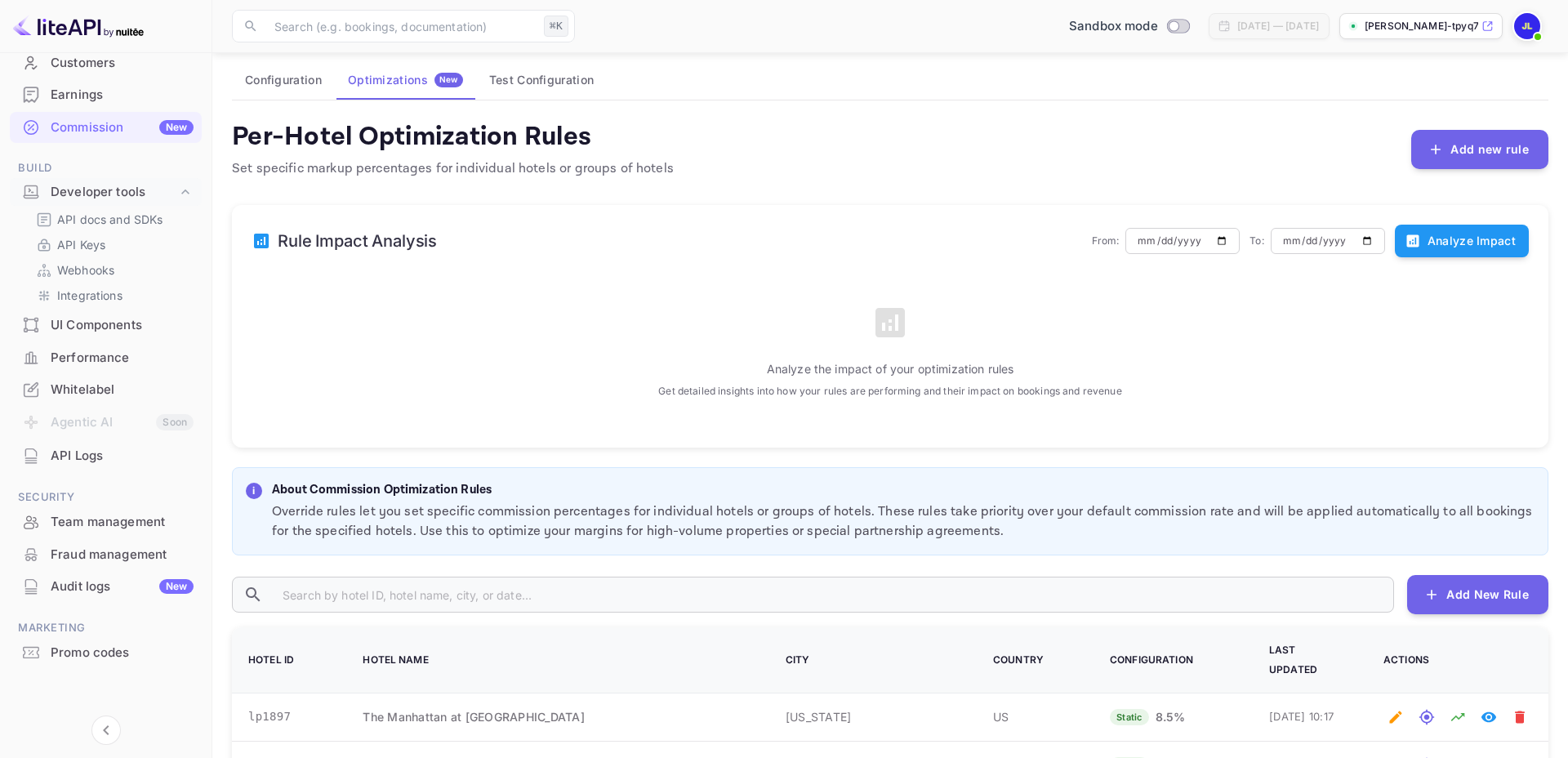
scroll to position [163, 0]
click at [108, 325] on div "UI Components" at bounding box center [122, 323] width 143 height 18
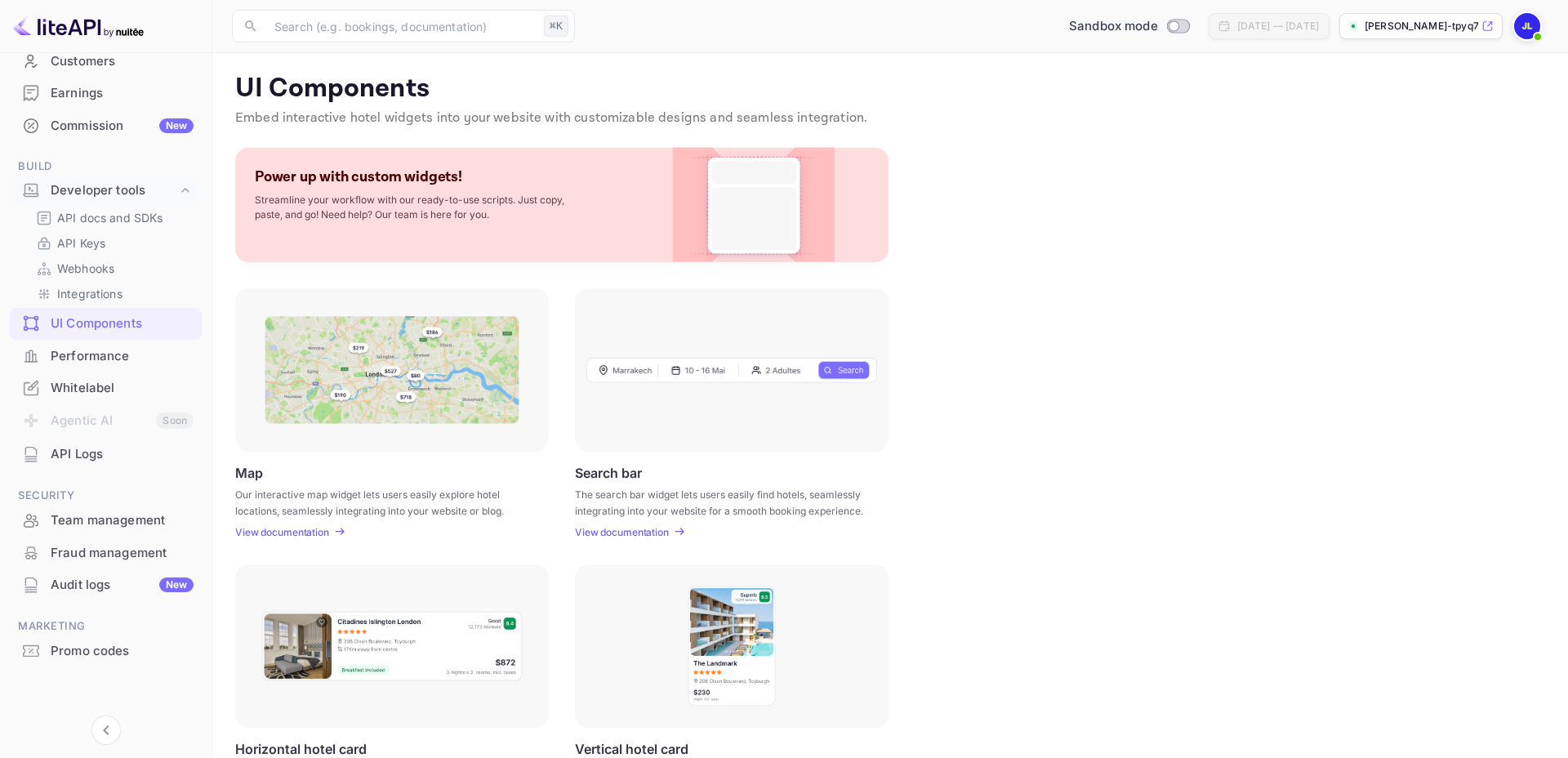
click at [798, 237] on img at bounding box center [754, 205] width 132 height 115
click at [312, 379] on img at bounding box center [392, 370] width 255 height 108
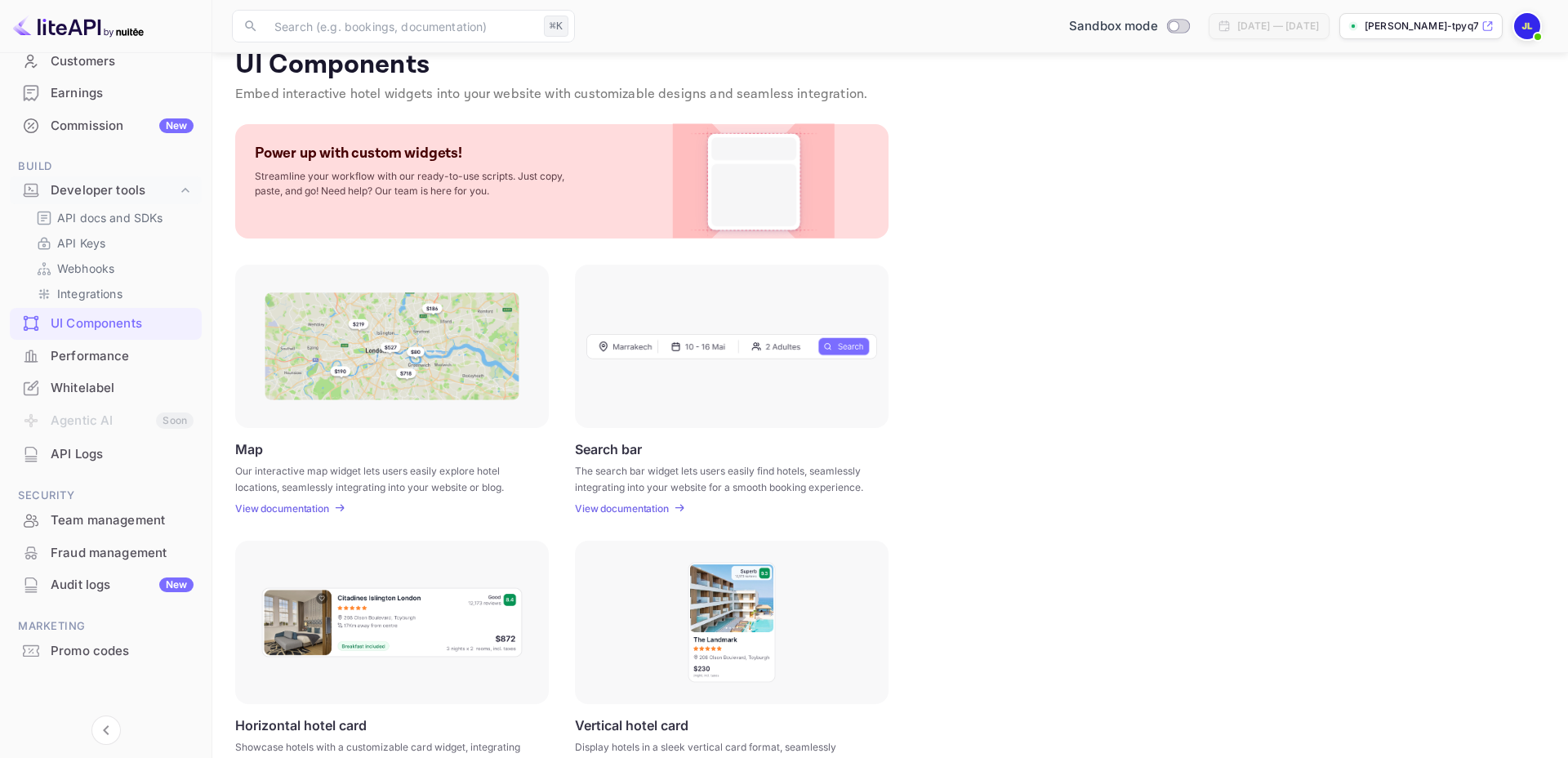
click at [346, 601] on img at bounding box center [392, 623] width 263 height 72
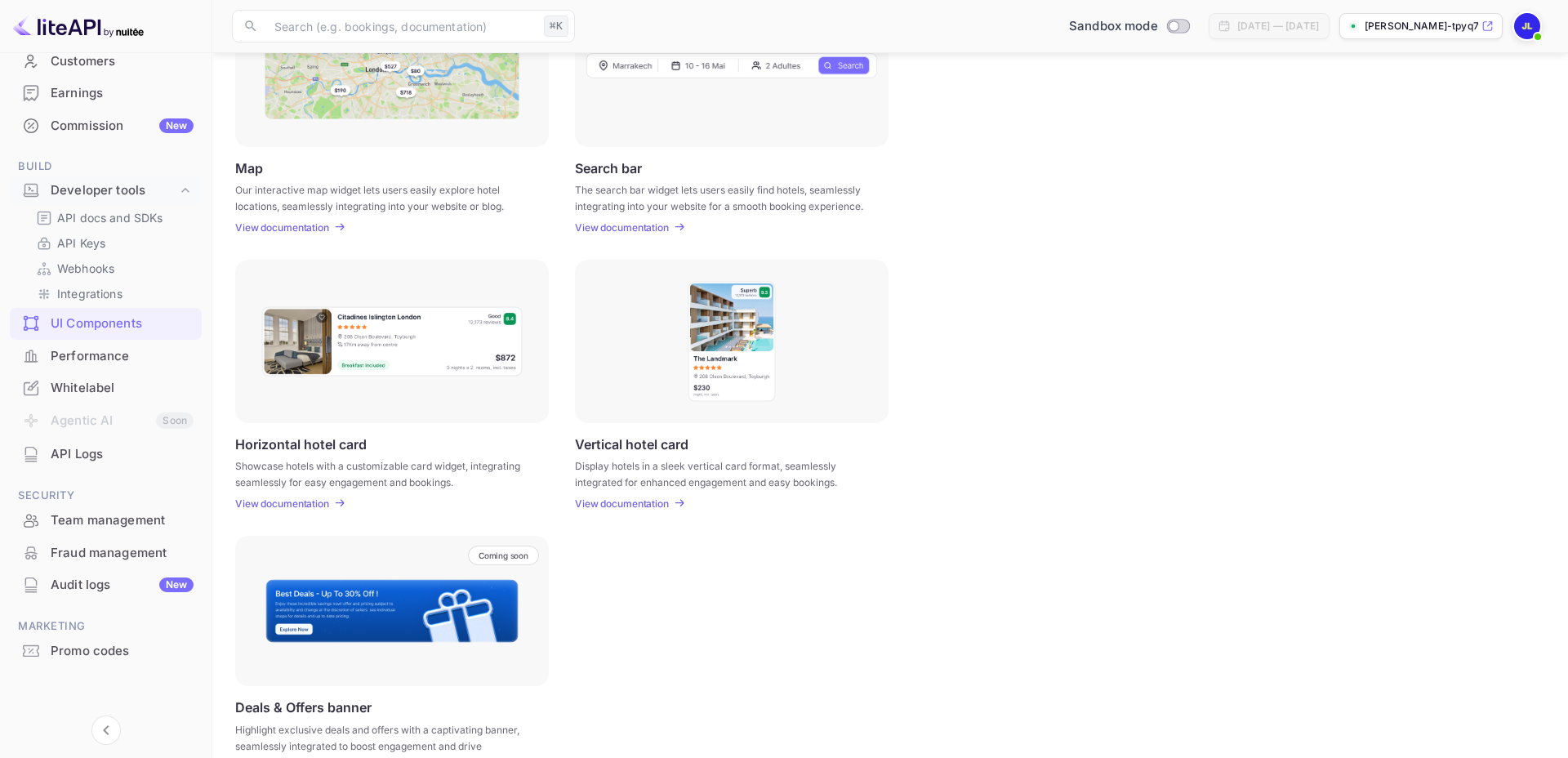
scroll to position [304, 0]
